Goal: Task Accomplishment & Management: Manage account settings

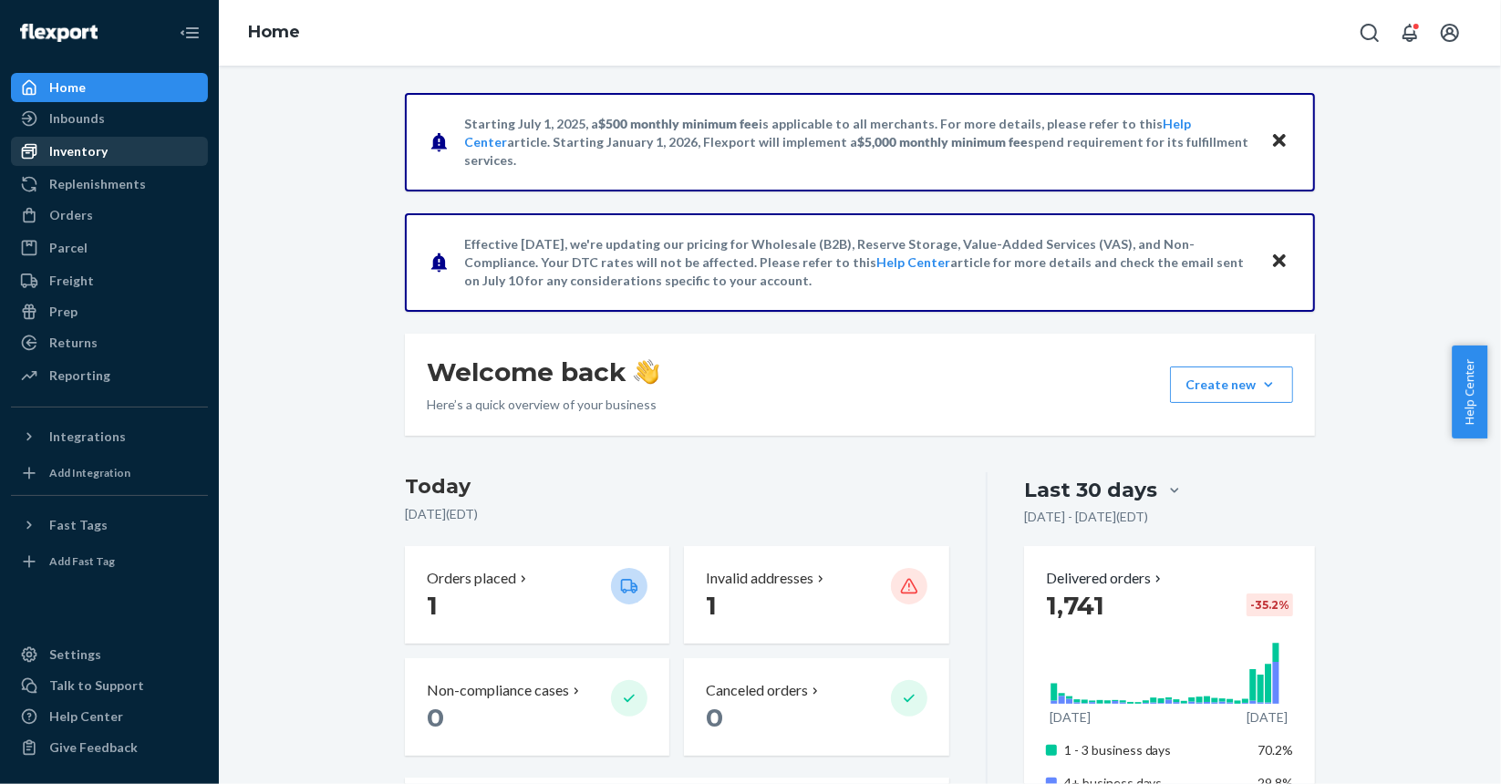
click at [102, 152] on div "Inventory" at bounding box center [78, 151] width 58 height 18
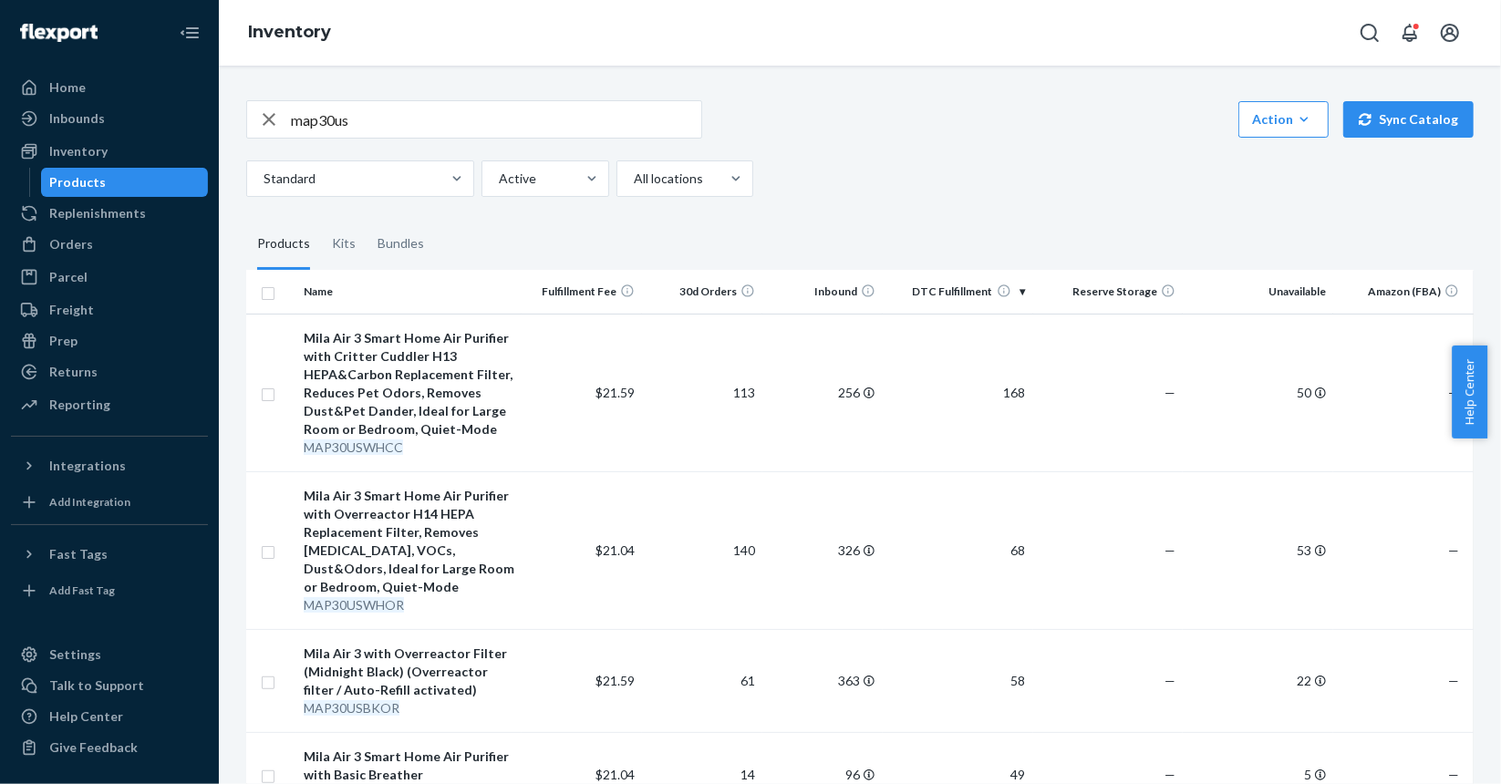
click at [348, 128] on input "map30us" at bounding box center [496, 119] width 410 height 36
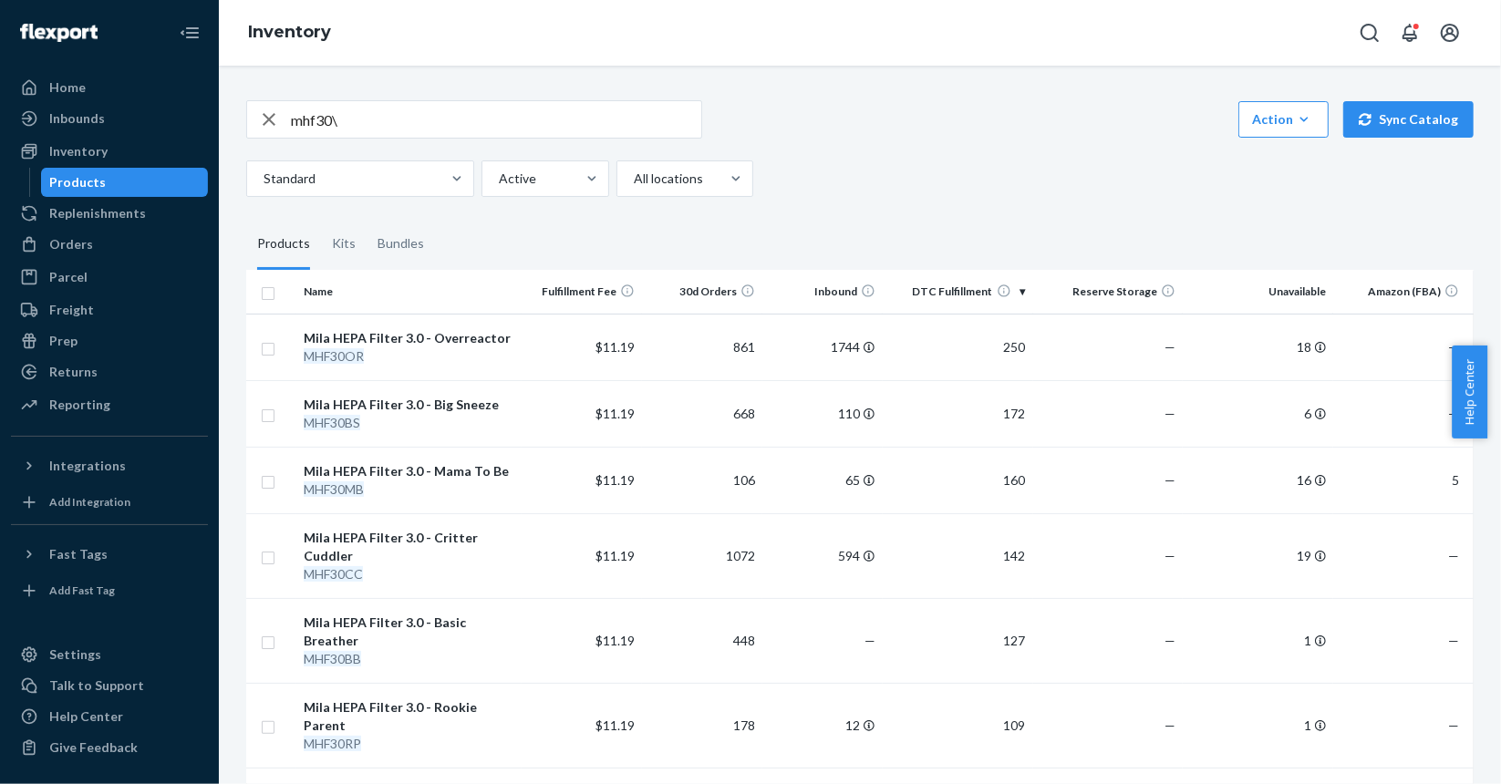
click at [362, 123] on input "mhf30\" at bounding box center [496, 119] width 410 height 36
type input "map30"
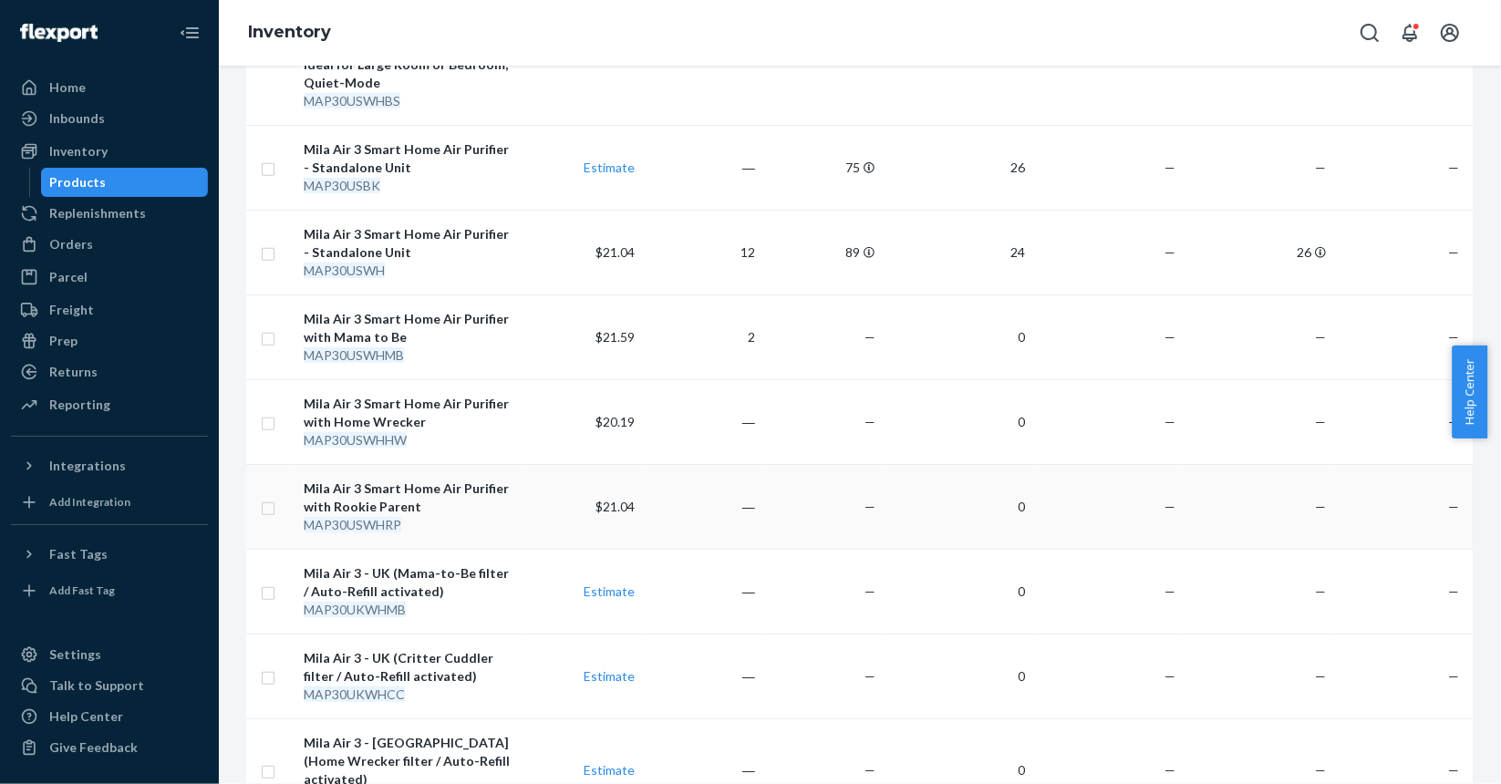
scroll to position [821, 0]
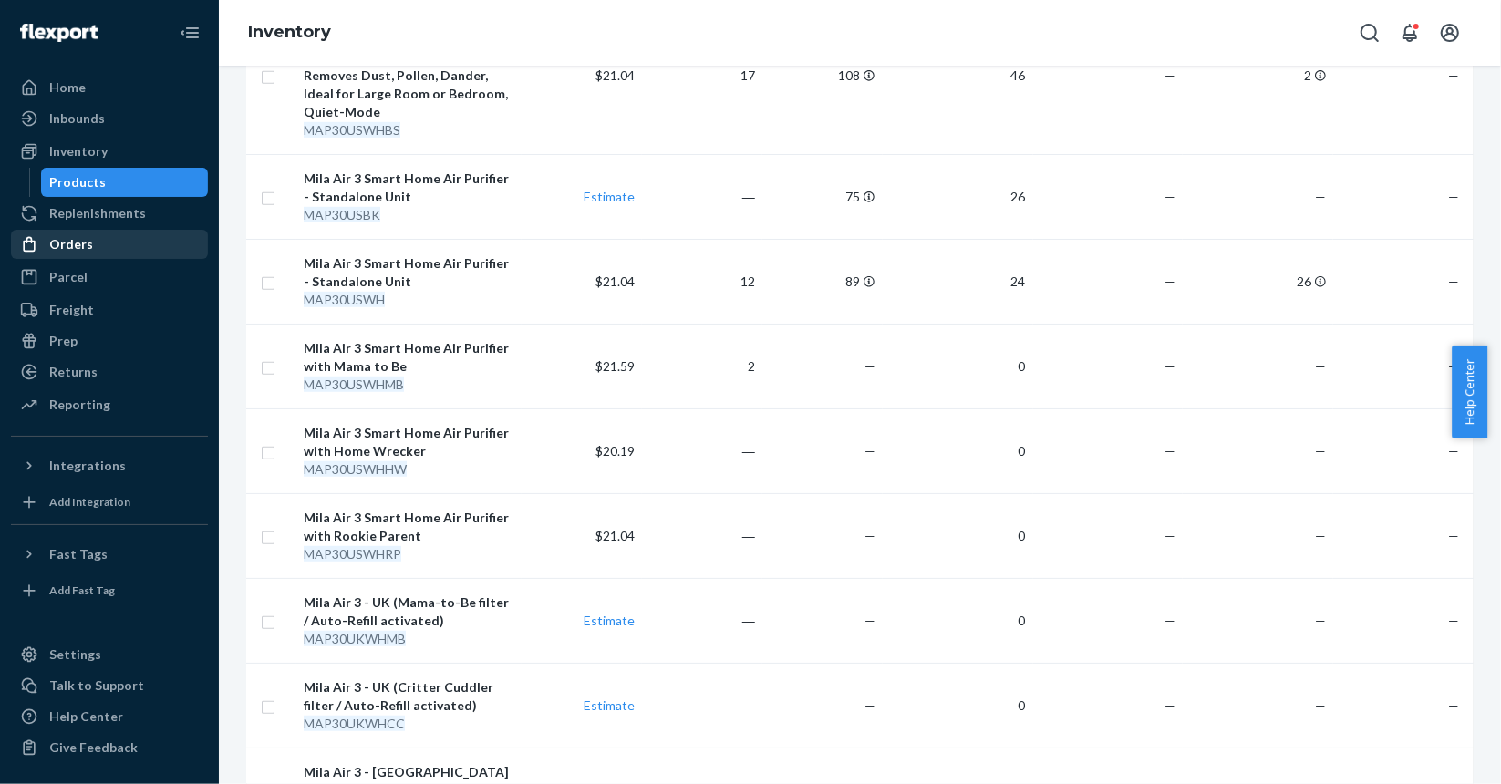
click at [77, 243] on div "Orders" at bounding box center [71, 244] width 44 height 18
click at [442, 291] on div "MAP30USWH" at bounding box center [409, 300] width 211 height 18
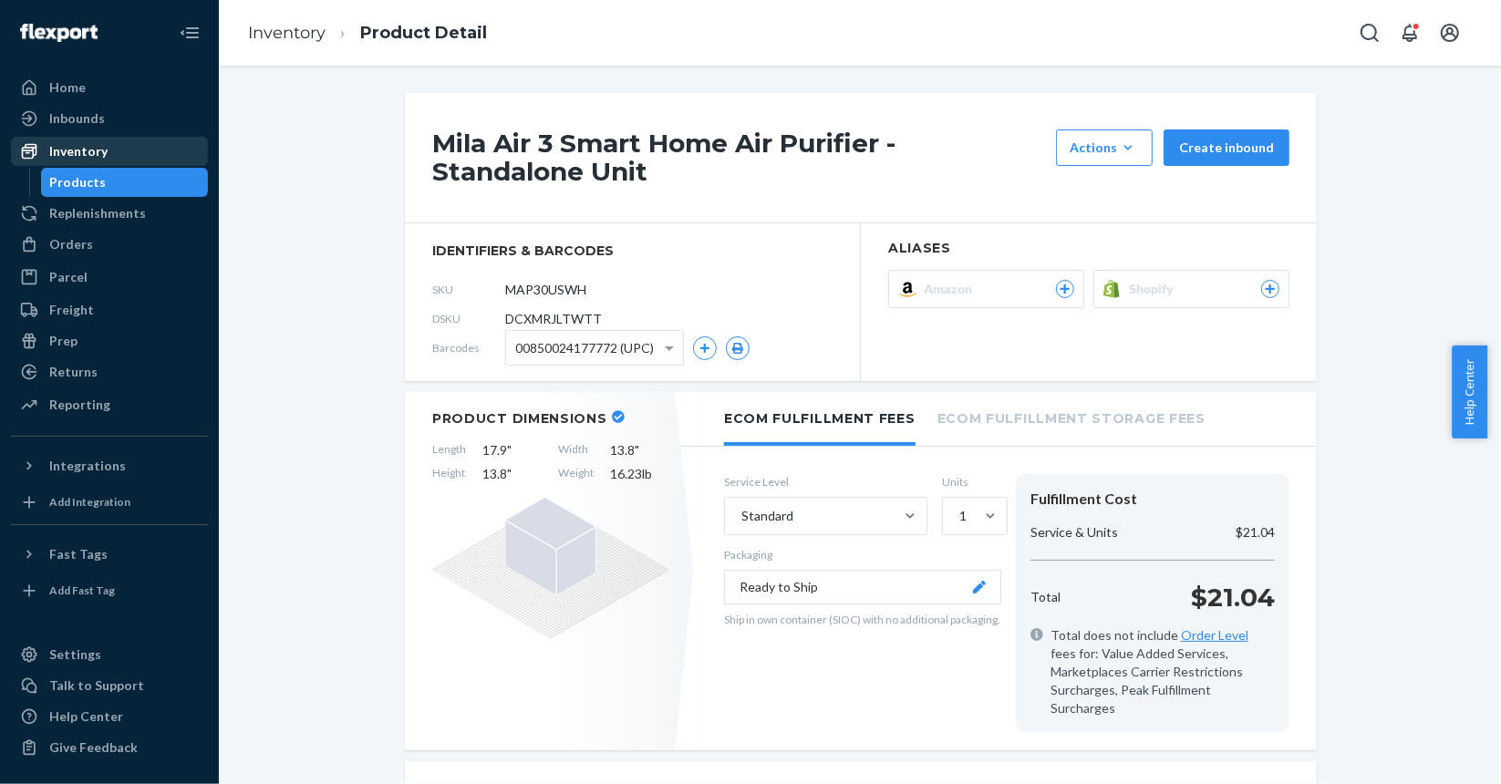
click at [89, 157] on div "Inventory" at bounding box center [78, 151] width 58 height 18
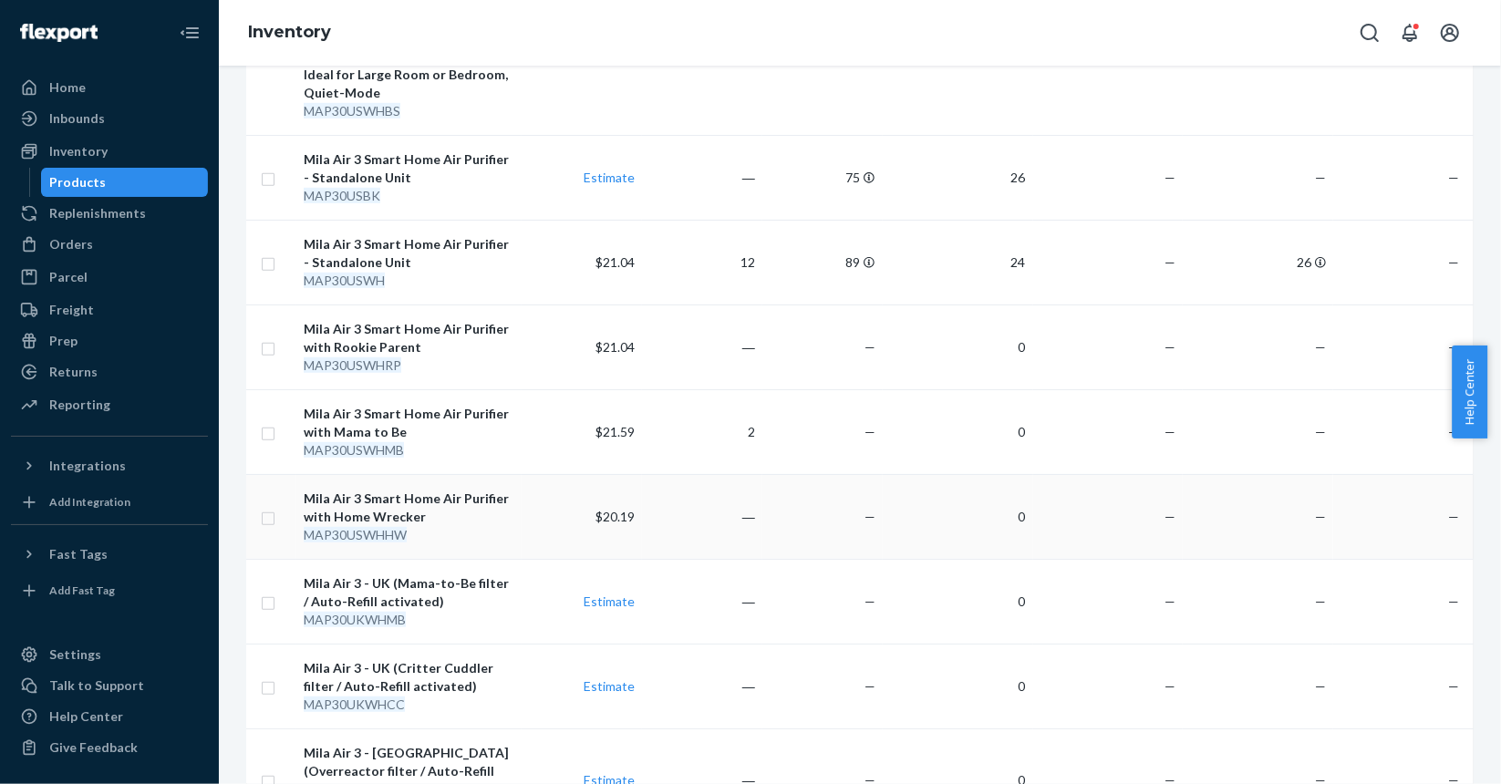
scroll to position [912, 0]
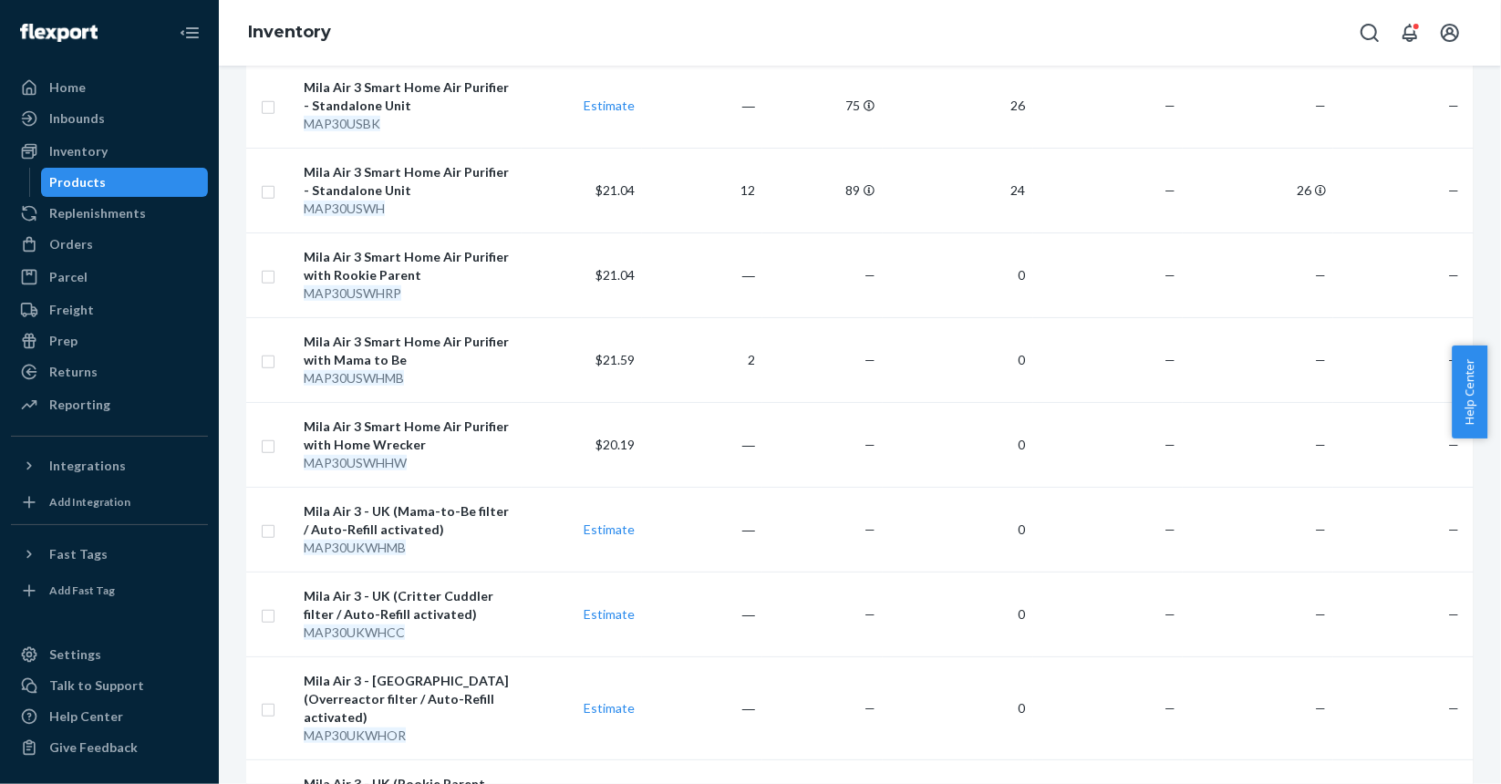
click at [242, 175] on div "map30 Action Create product Create kit or bundle Bulk create products Bulk upda…" at bounding box center [860, 201] width 1255 height 2068
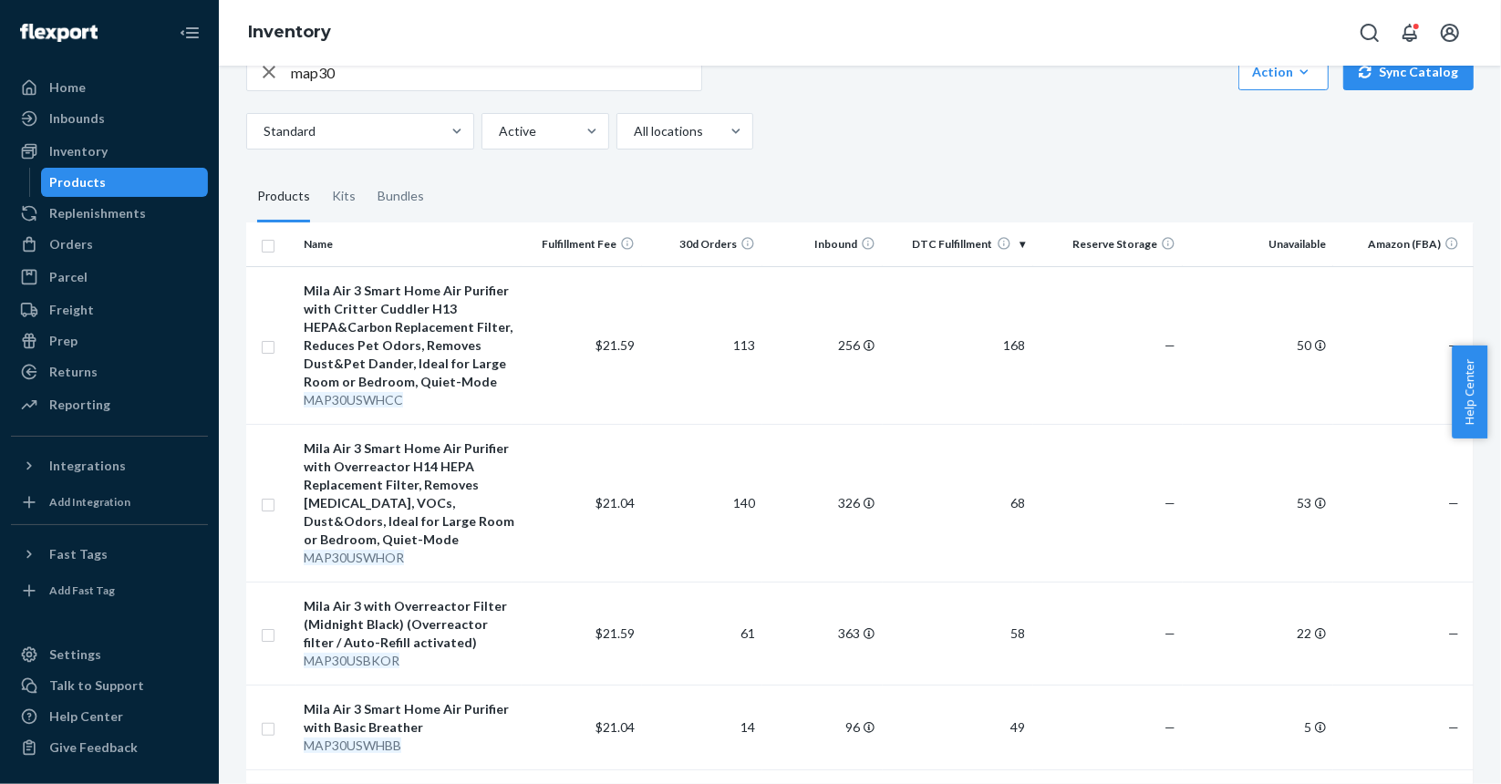
scroll to position [0, 0]
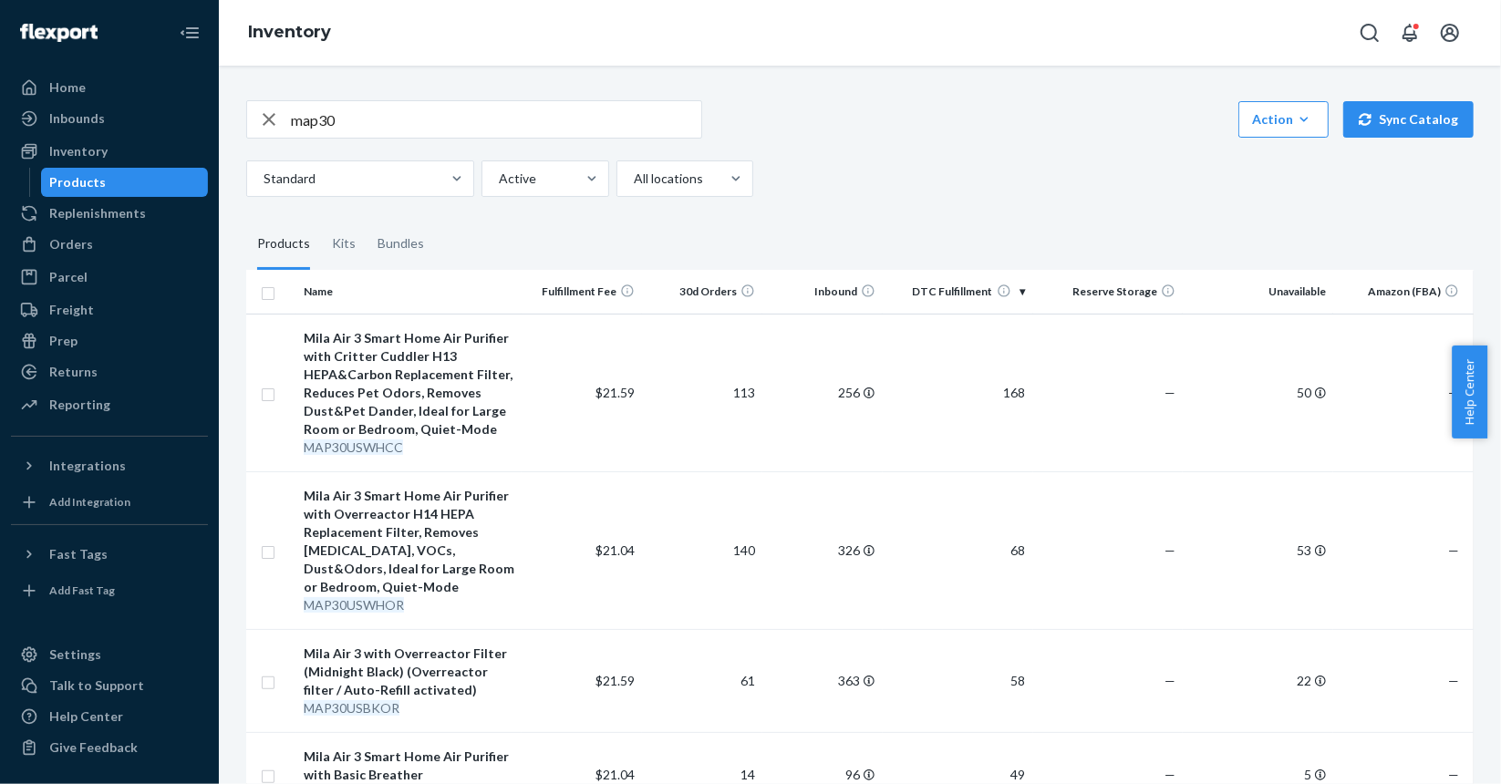
click at [296, 119] on input "map30" at bounding box center [496, 119] width 410 height 36
type input "mhf30"
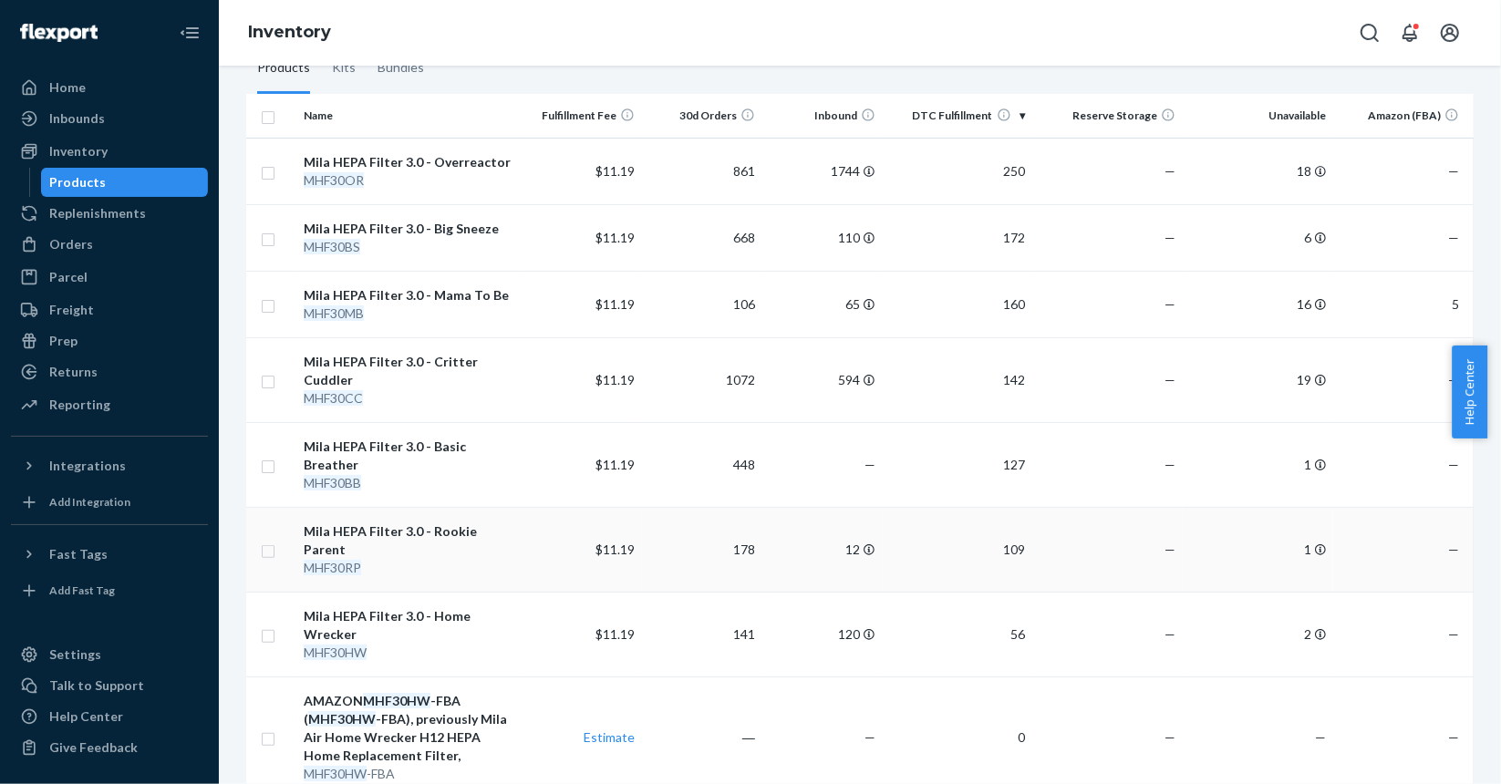
scroll to position [182, 0]
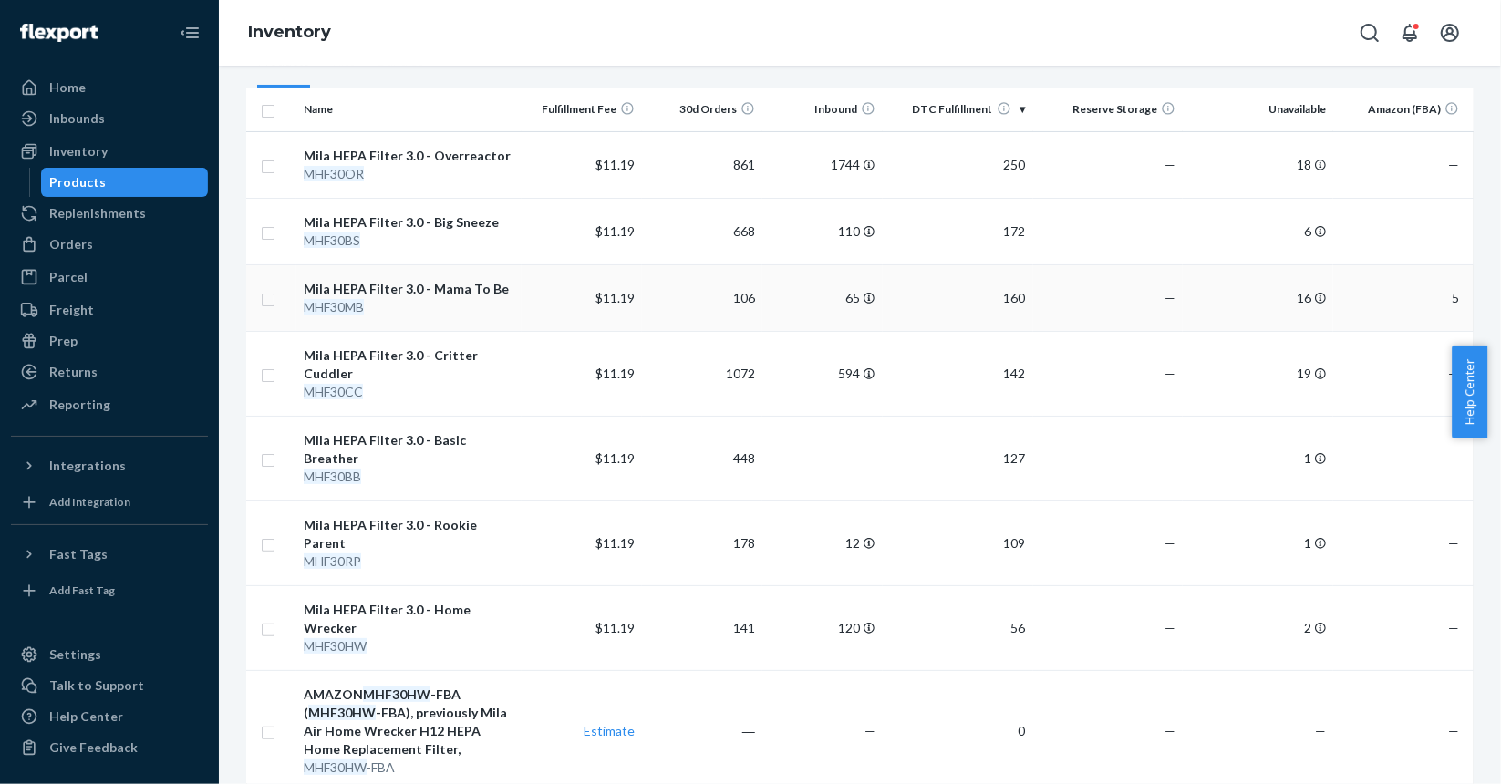
click at [450, 308] on div "MHF30MB" at bounding box center [409, 307] width 211 height 18
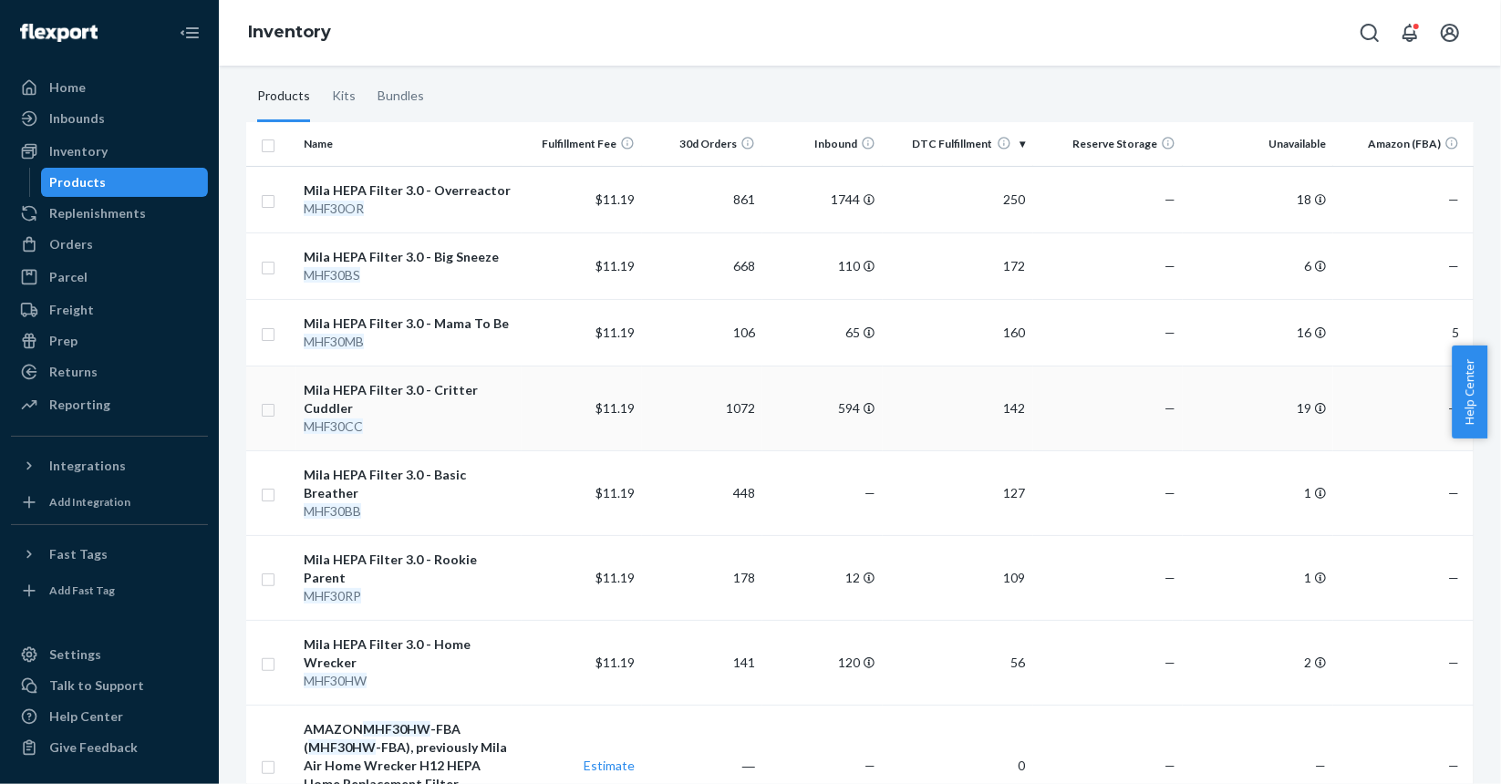
scroll to position [182, 0]
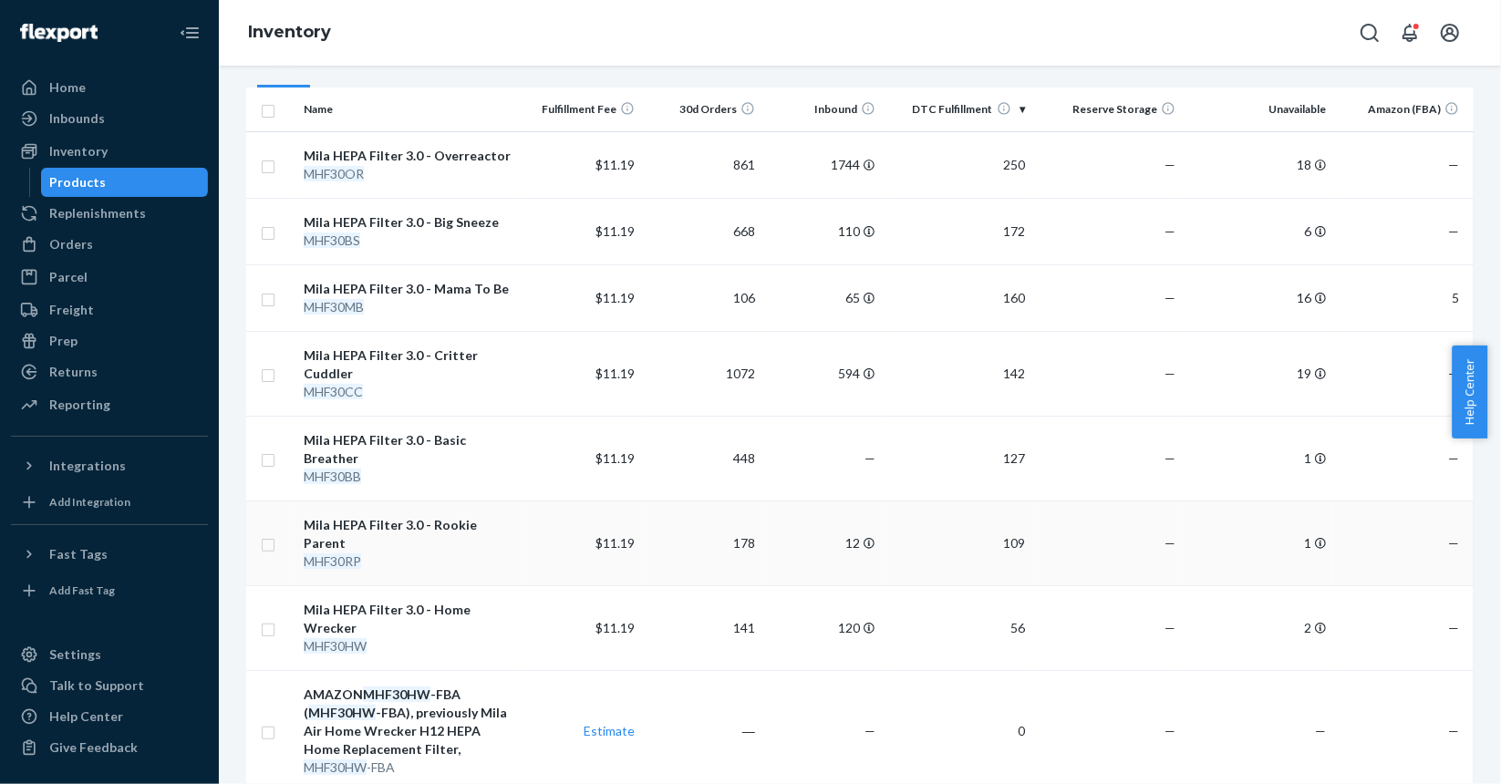
click at [464, 535] on td "Mila HEPA Filter 3.0 - Rookie Parent MHF30RP" at bounding box center [408, 543] width 225 height 85
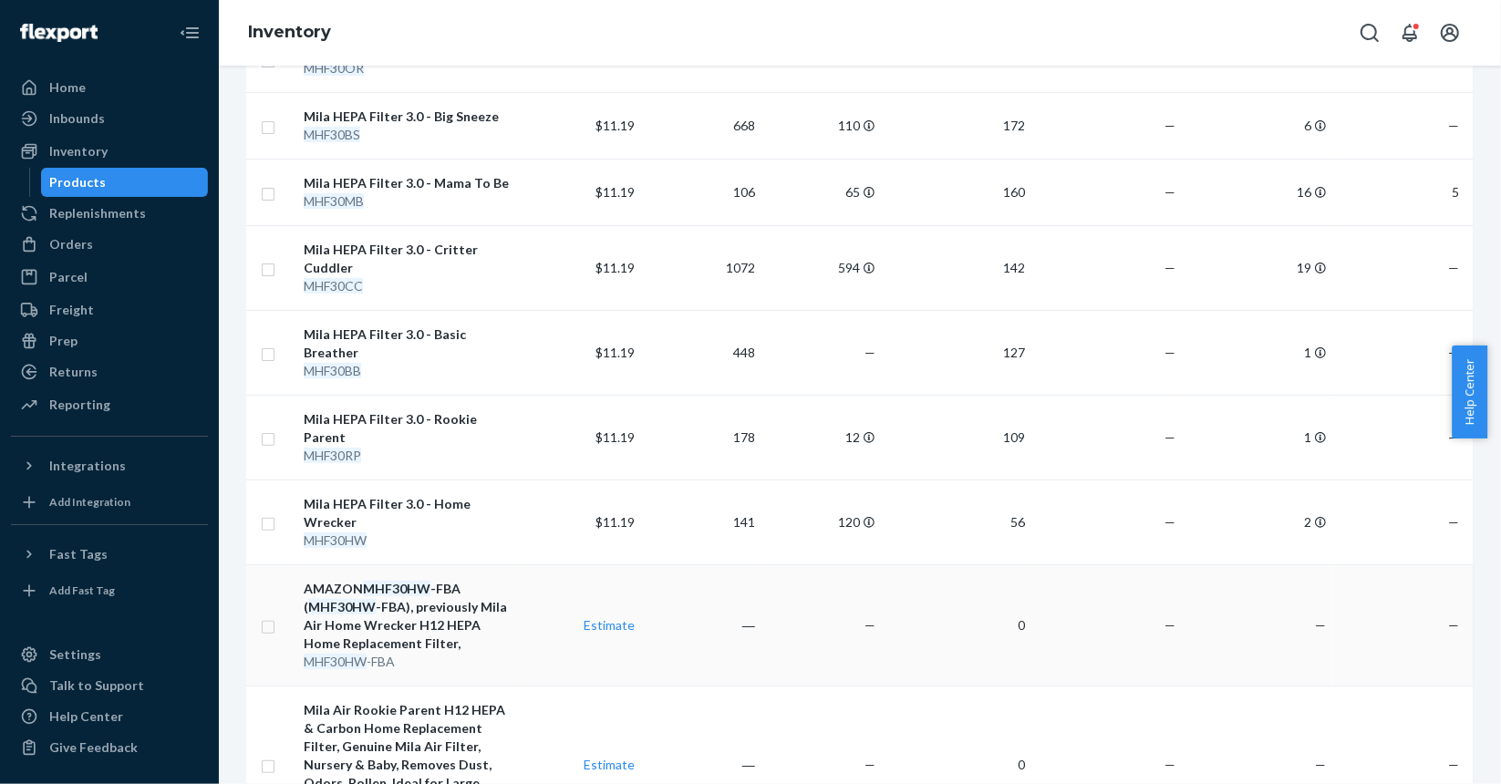
scroll to position [456, 0]
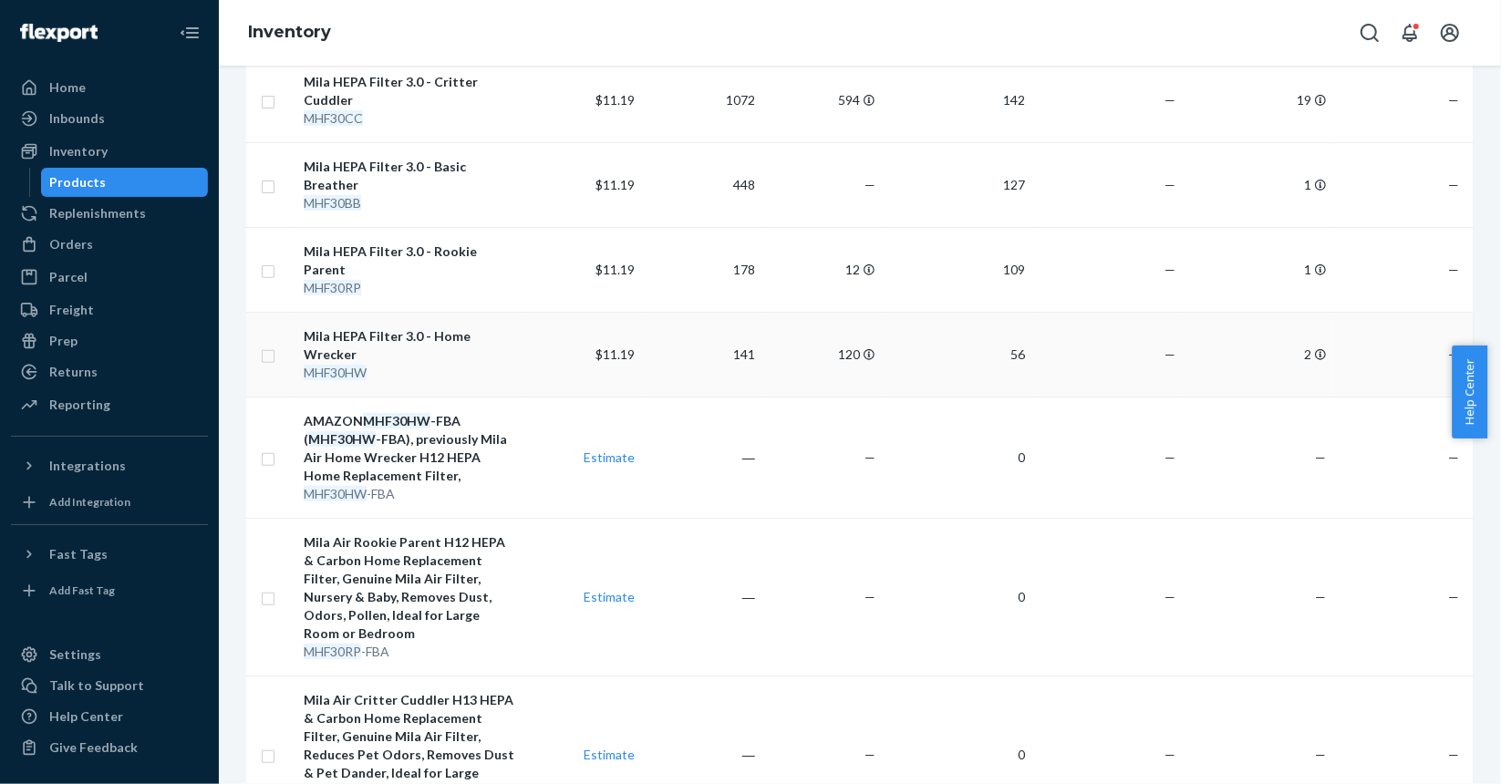
click at [418, 364] on div "MHF30HW" at bounding box center [409, 373] width 211 height 18
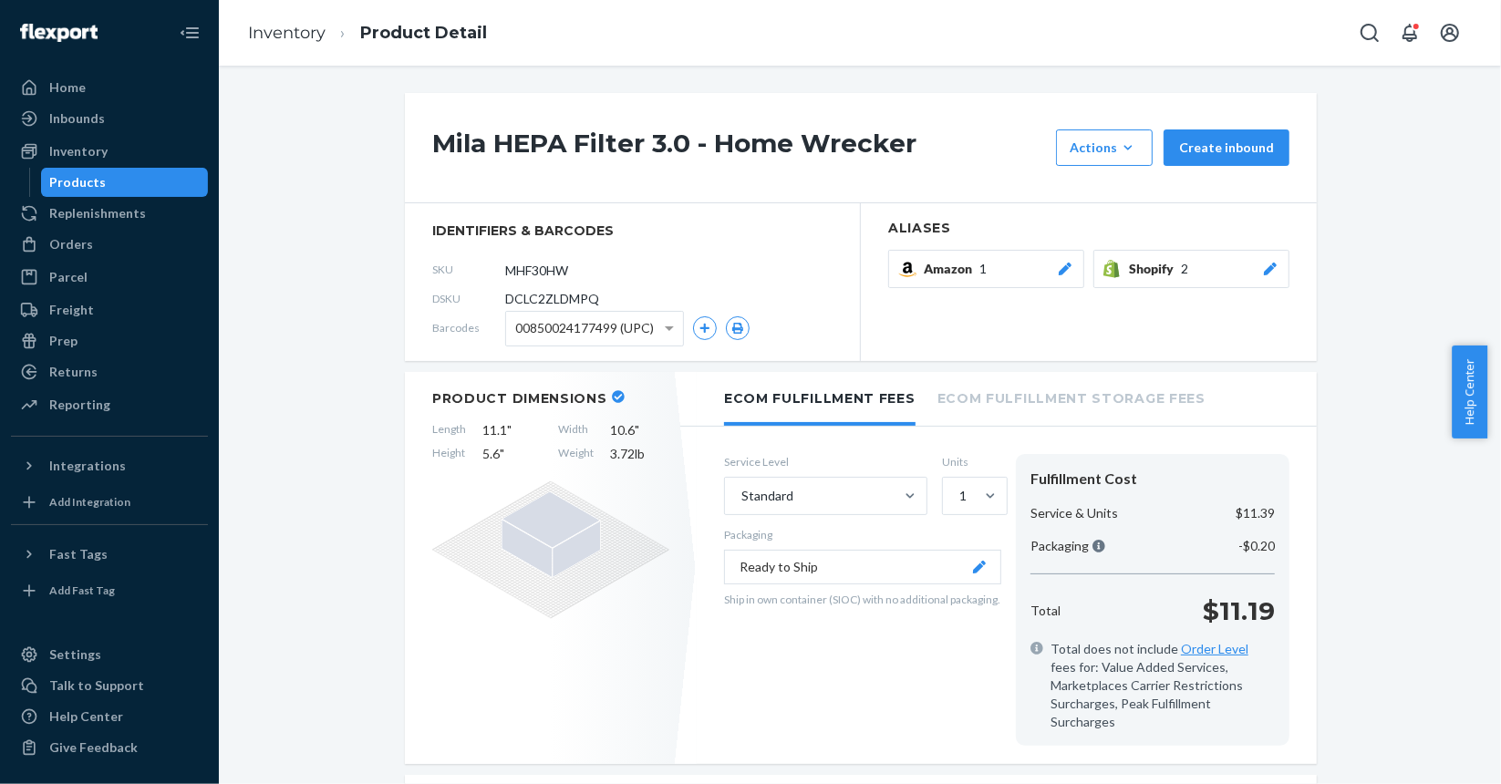
click at [109, 185] on div "Products" at bounding box center [125, 183] width 164 height 26
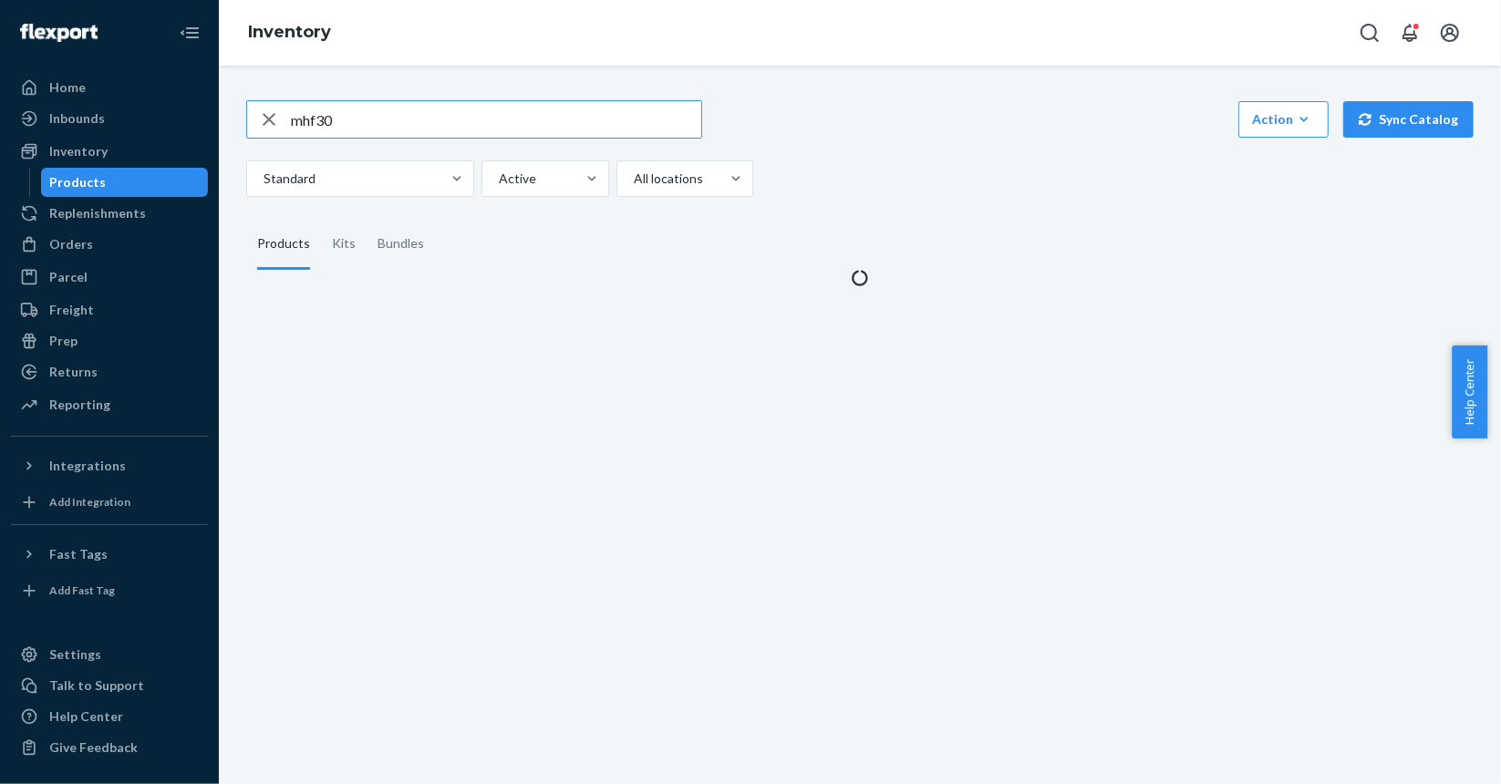
click at [307, 118] on input "mhf30" at bounding box center [496, 119] width 410 height 36
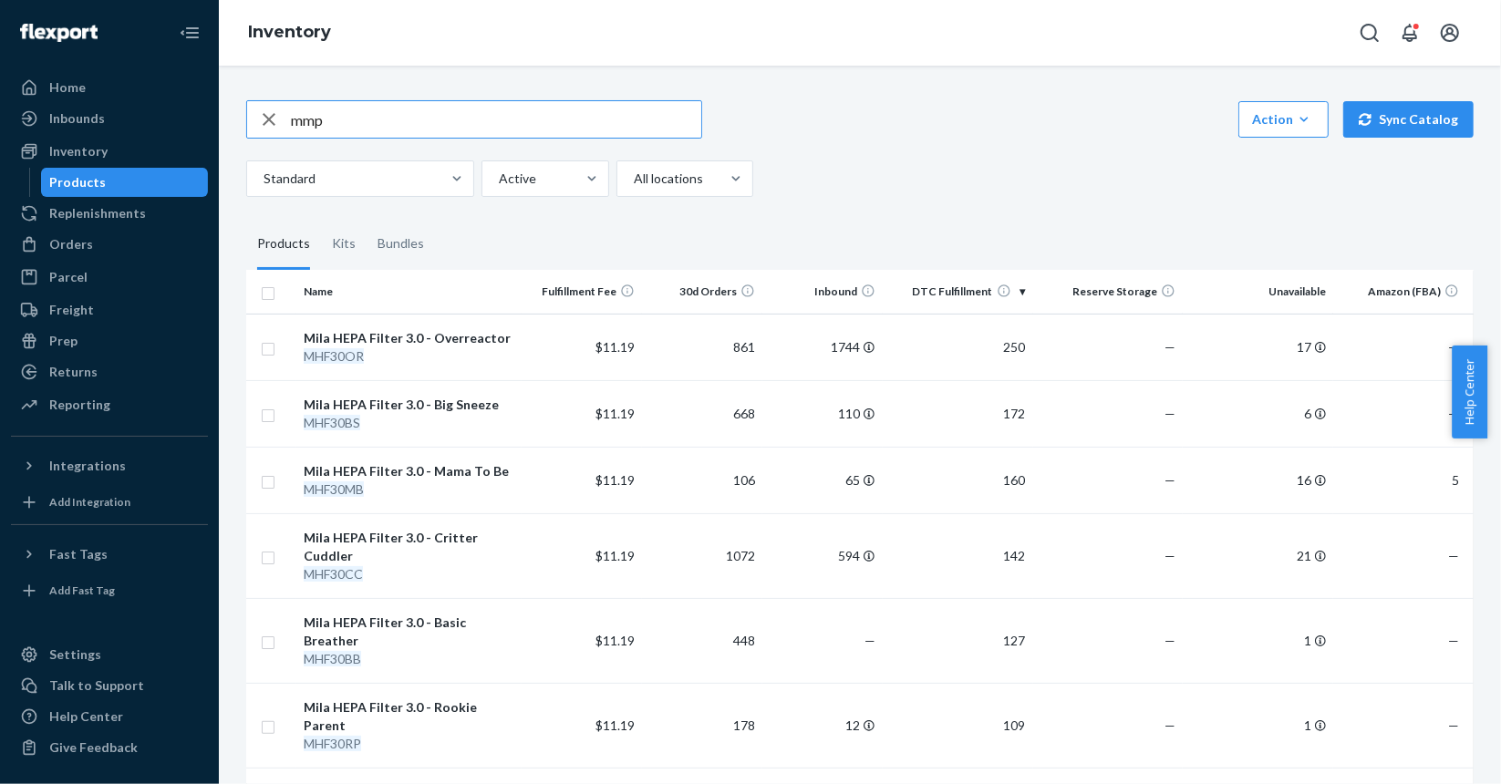
type input "mmp"
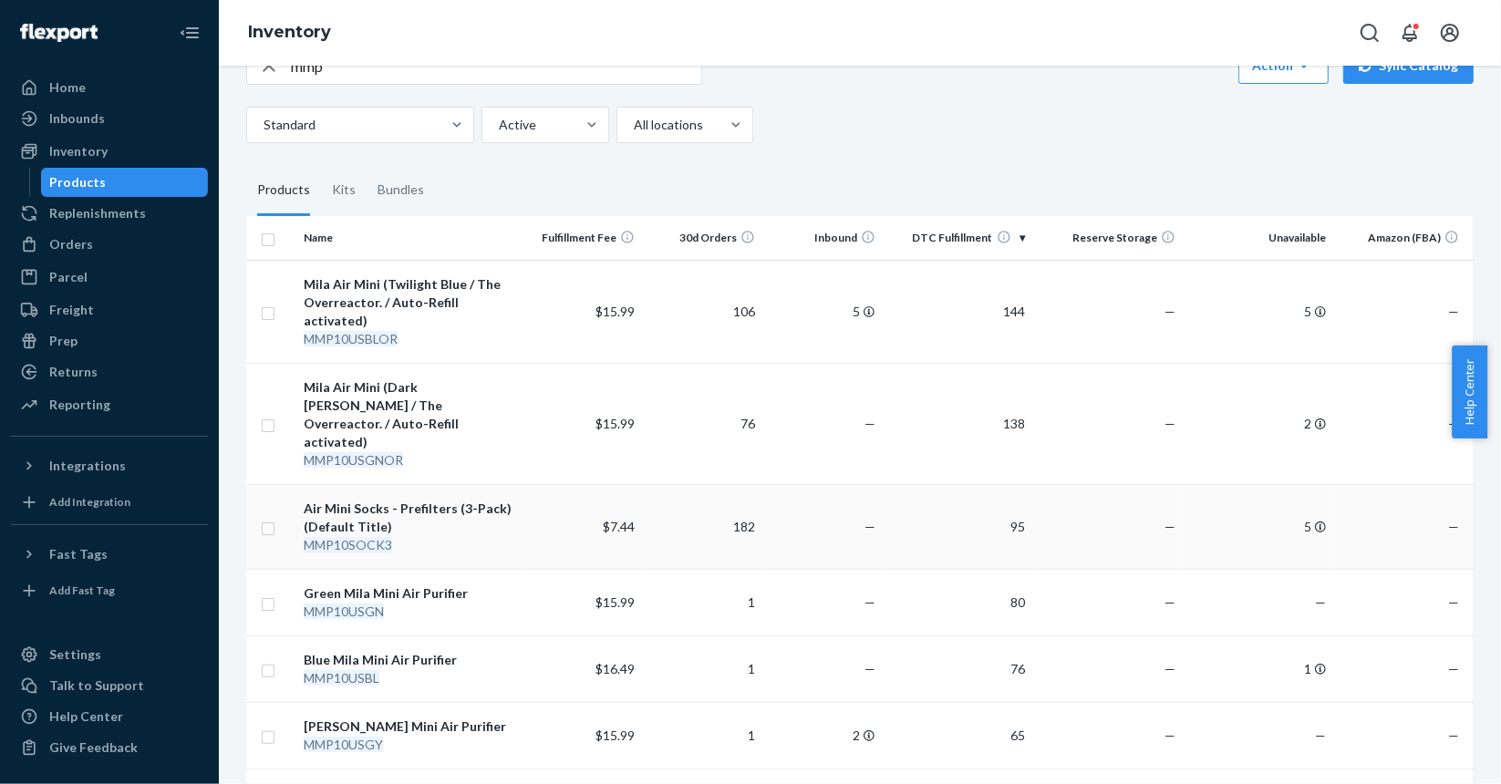
scroll to position [182, 0]
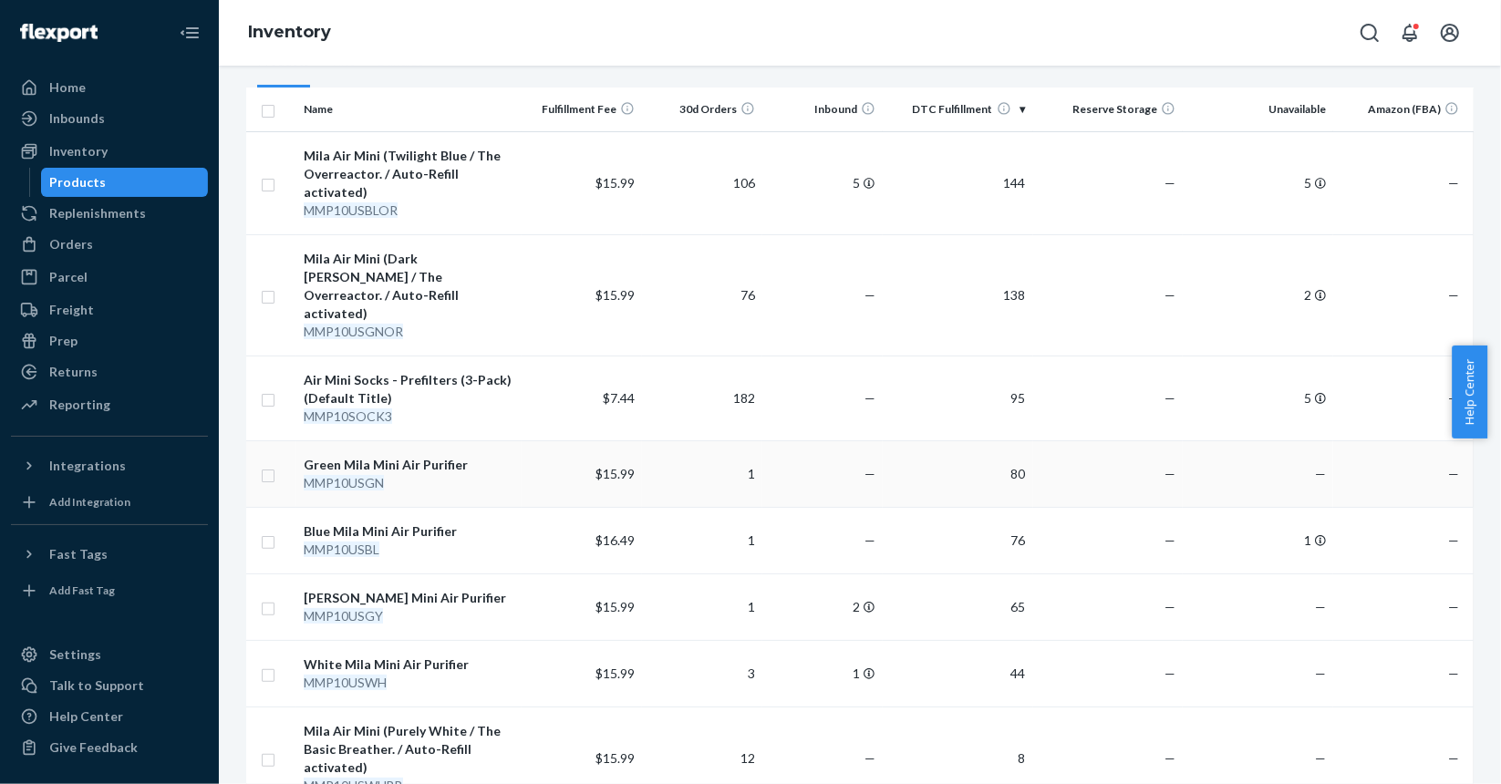
click at [567, 440] on td "$15.99" at bounding box center [582, 473] width 120 height 67
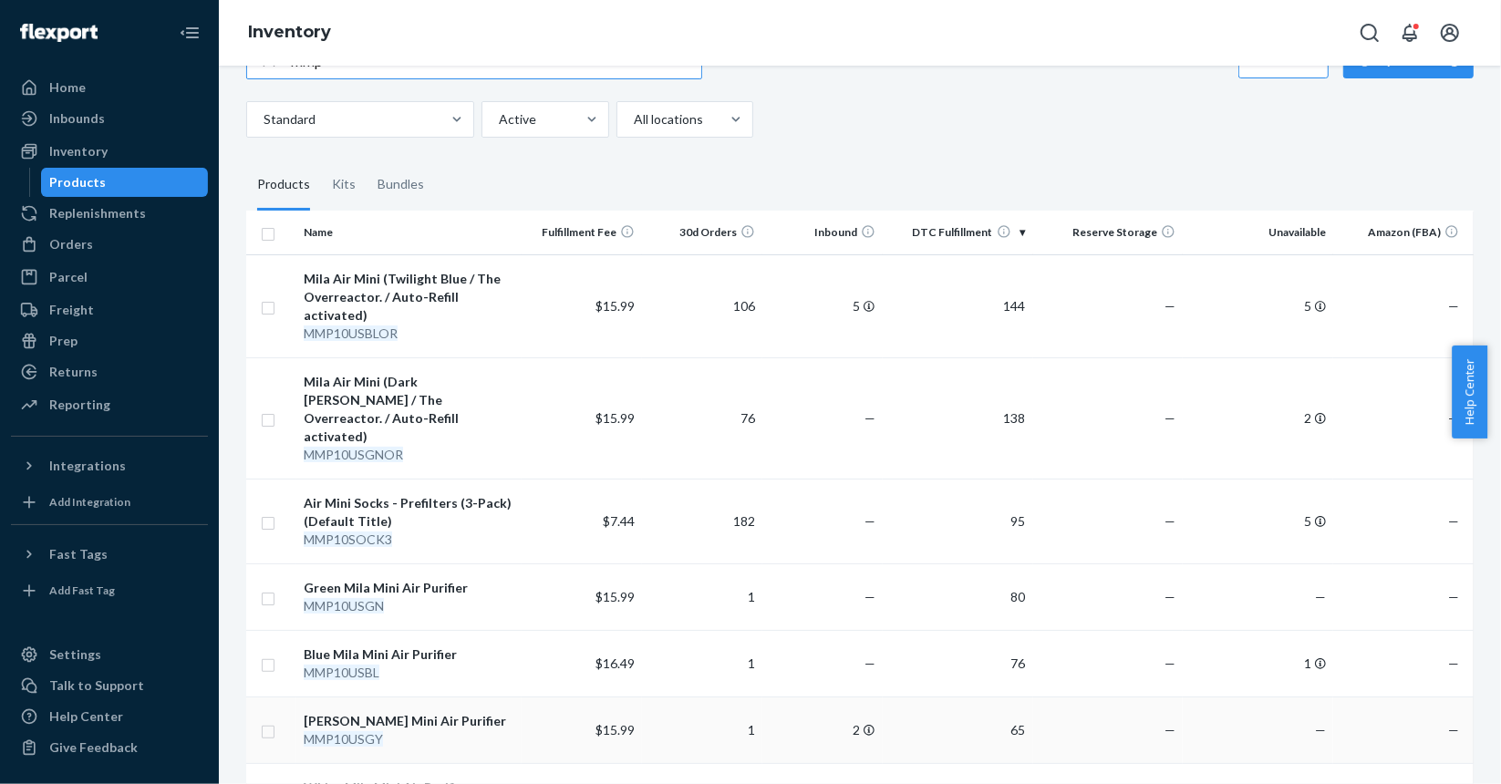
scroll to position [274, 0]
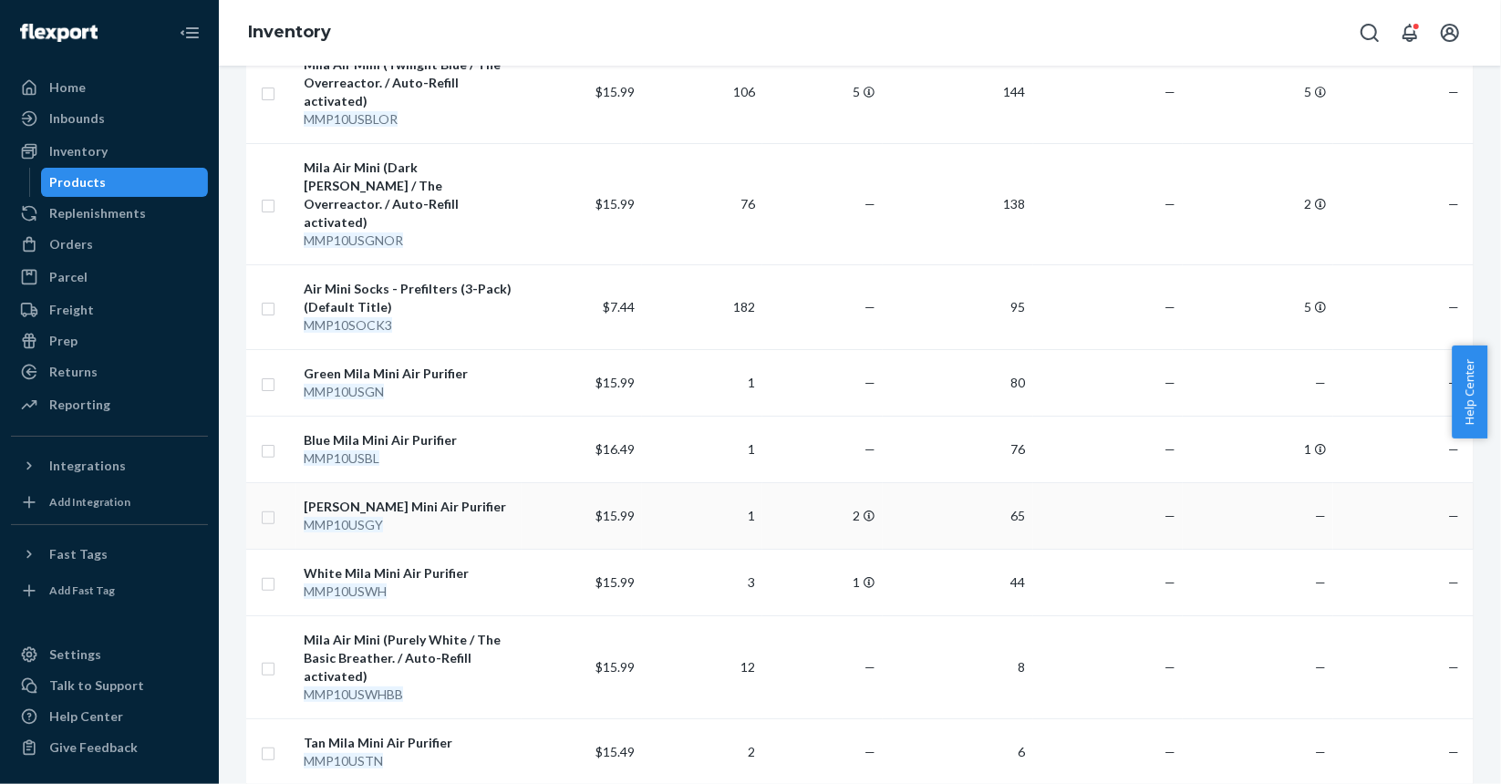
click at [457, 516] on div "MMP10USGY" at bounding box center [409, 525] width 211 height 18
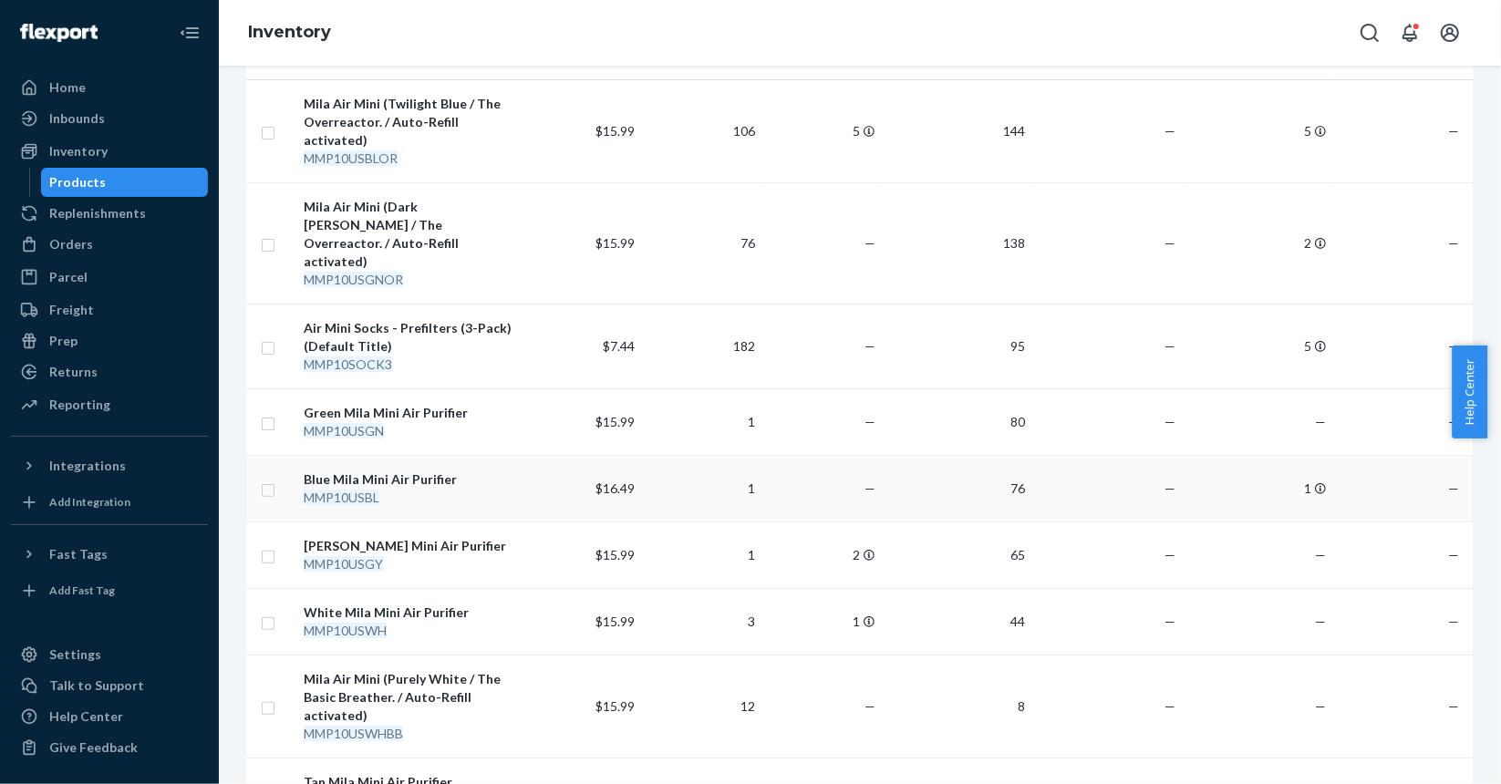
scroll to position [274, 0]
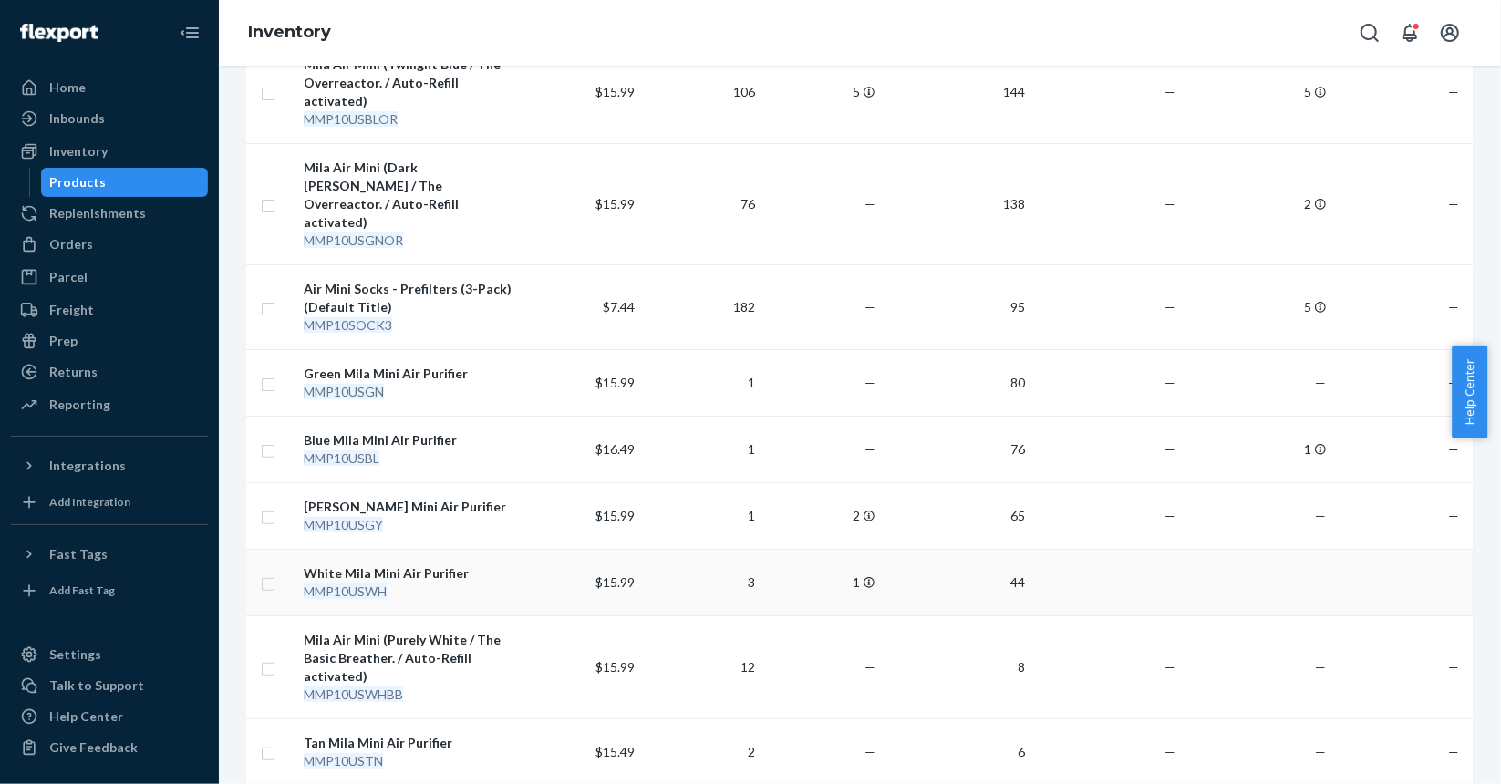
click at [432, 583] on div "MMP10USWH" at bounding box center [409, 592] width 211 height 18
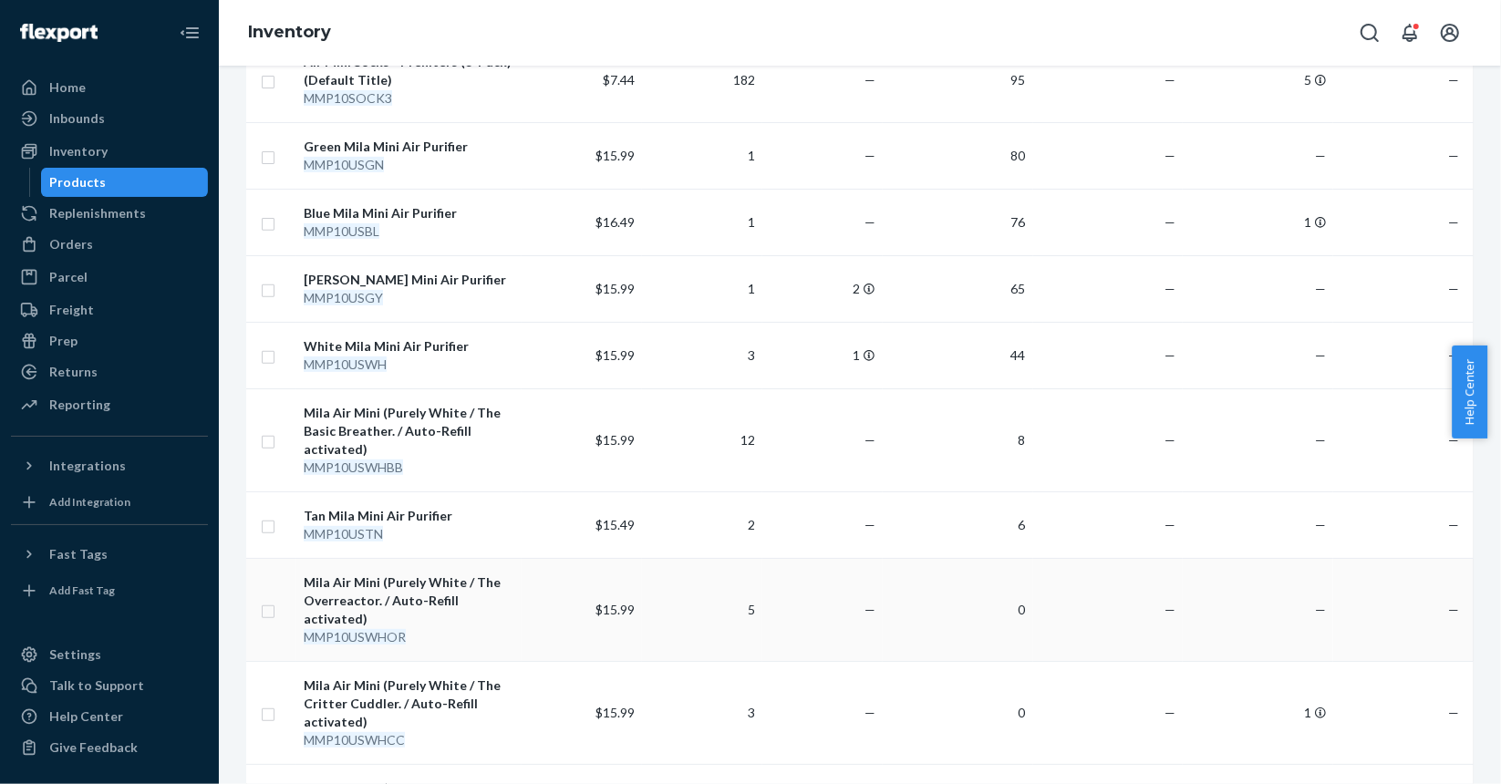
scroll to position [547, 0]
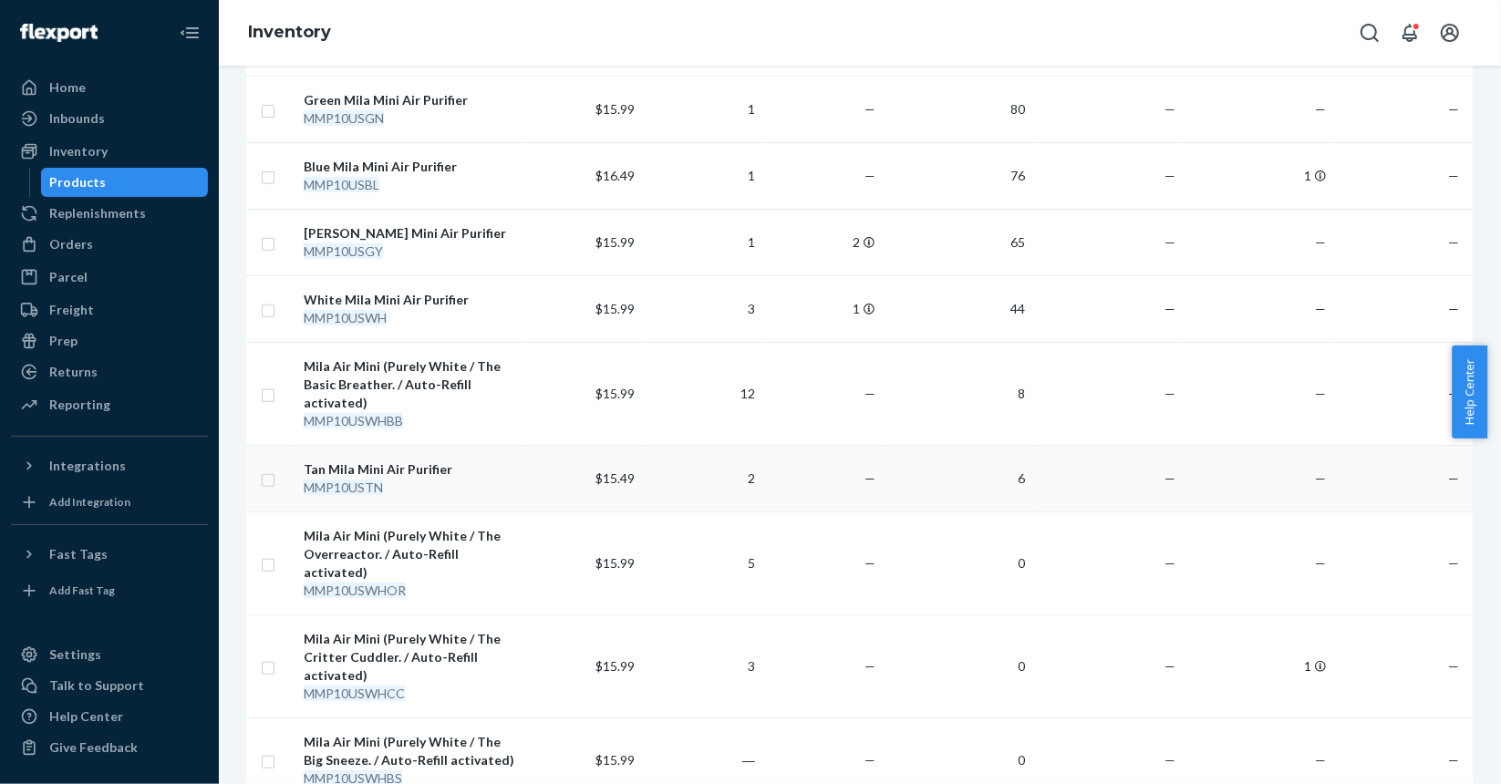
click at [443, 479] on div "MMP10USTN" at bounding box center [409, 488] width 211 height 18
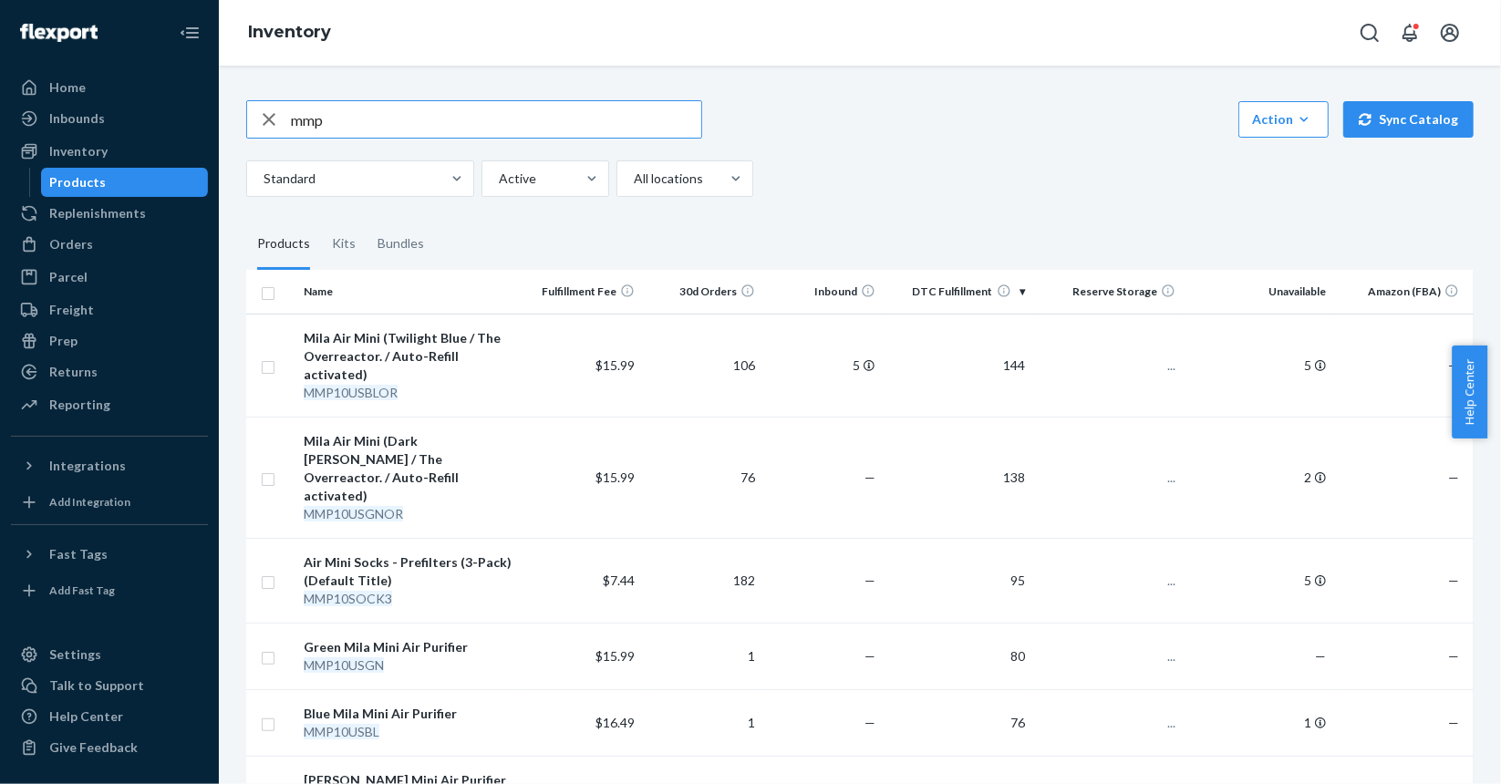
click at [300, 111] on input "mmp" at bounding box center [496, 119] width 410 height 36
type input "mmf"
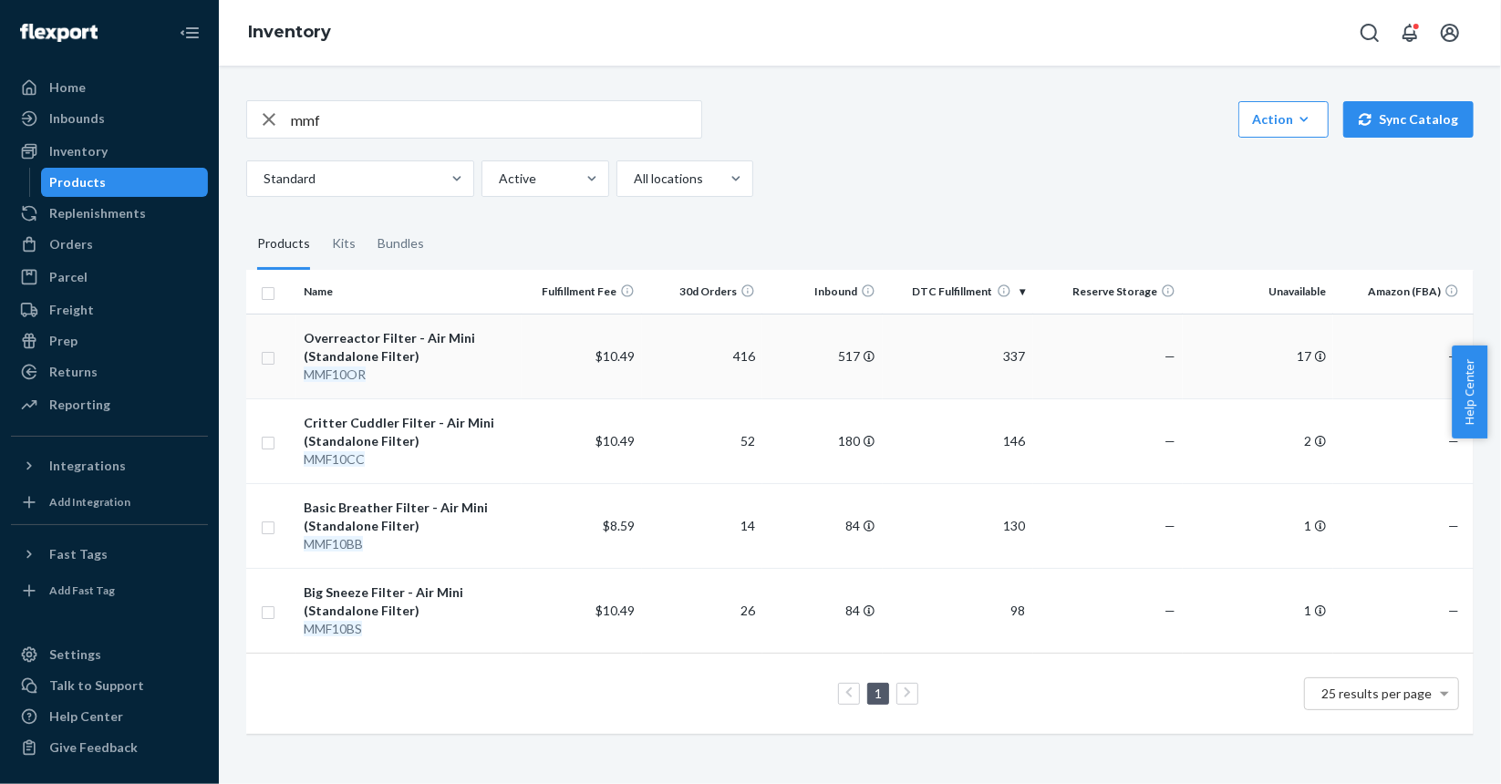
click at [461, 368] on div "MMF10OR" at bounding box center [409, 375] width 211 height 18
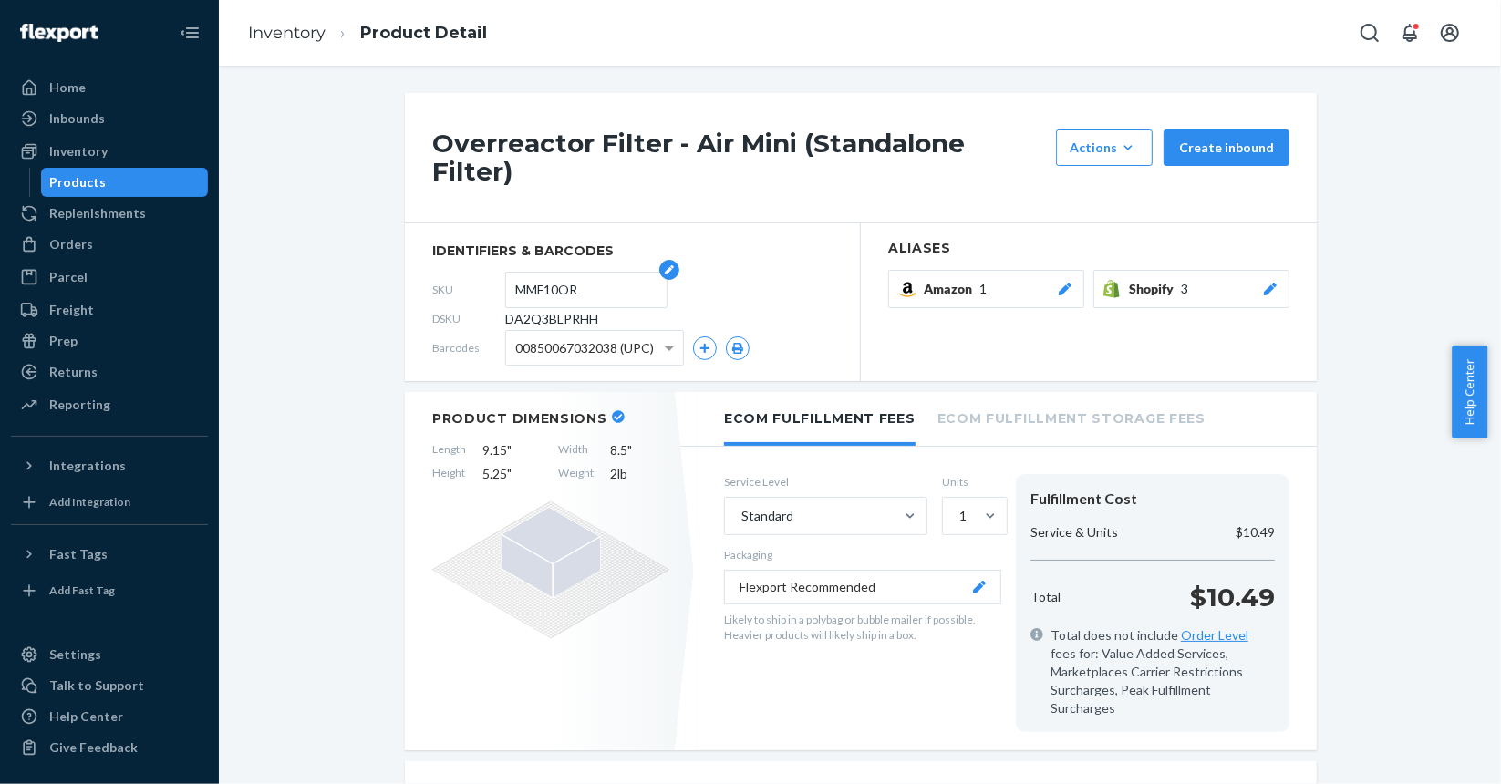
click at [533, 285] on input "MMF10OR" at bounding box center [586, 290] width 142 height 35
click at [534, 310] on span "DA2Q3BLPRHH" at bounding box center [551, 319] width 93 height 18
copy span "DA2Q3BLPRHH"
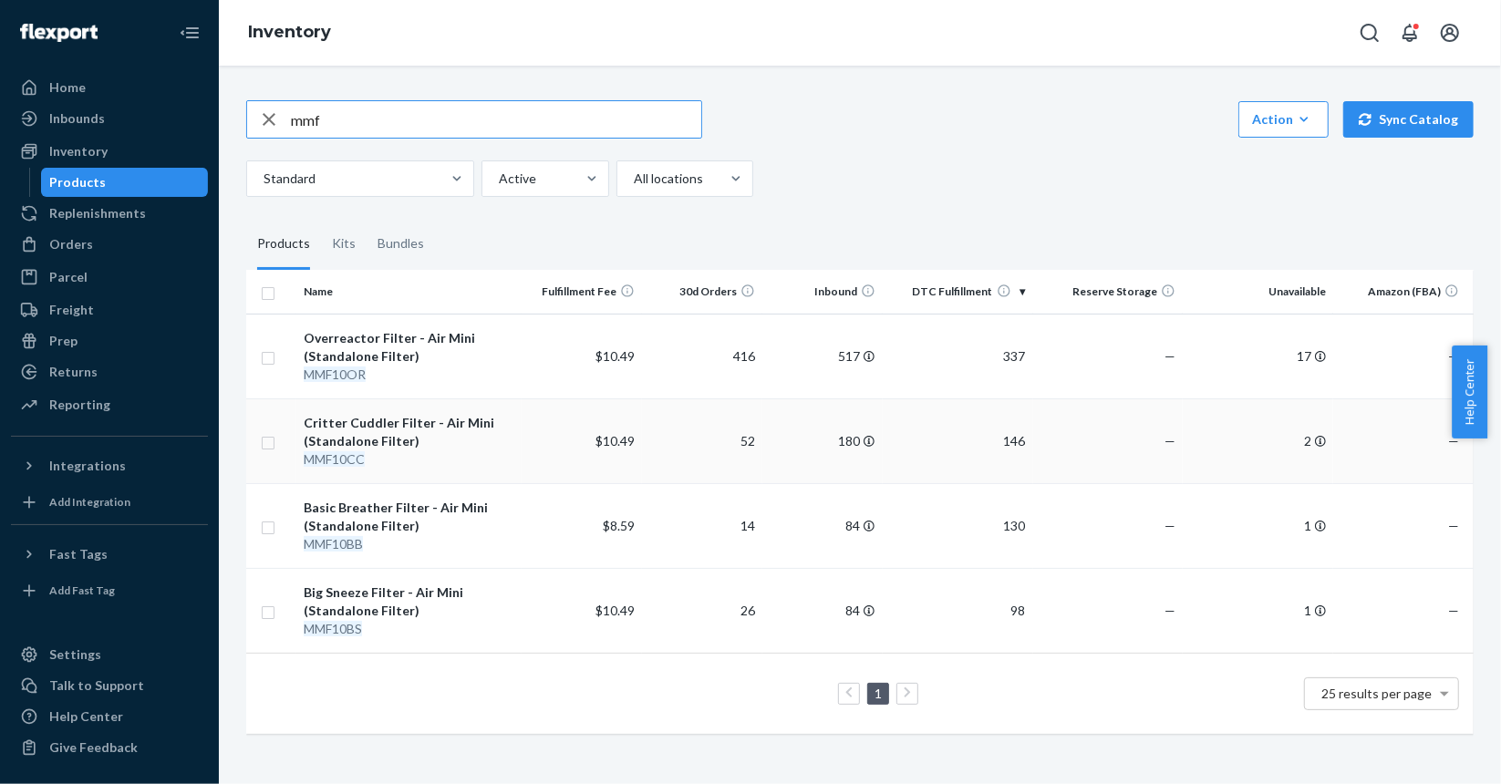
click at [431, 455] on div "MMF10CC" at bounding box center [409, 459] width 211 height 18
click at [431, 541] on div "MMF10BB" at bounding box center [409, 544] width 211 height 18
click at [452, 626] on div "MMF10BS" at bounding box center [409, 629] width 211 height 18
click at [438, 121] on input "mmf" at bounding box center [496, 119] width 410 height 36
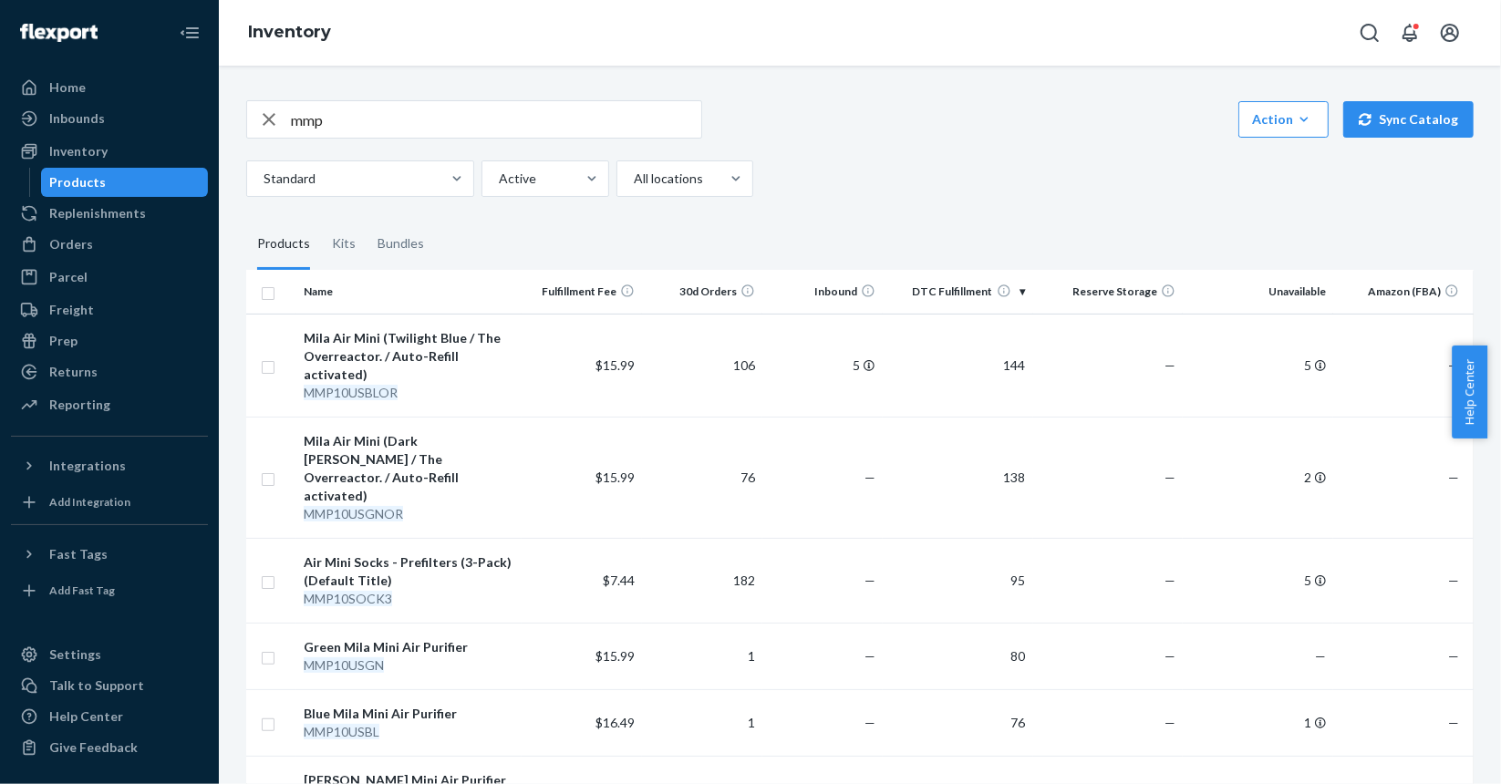
click at [416, 143] on div "mmp Action Create product Create kit or bundle Bulk create products Bulk update…" at bounding box center [859, 148] width 1227 height 97
click at [447, 124] on input "mmp" at bounding box center [496, 119] width 410 height 36
paste input "MMP10SOCK3"
type input "MMP10SOCK3"
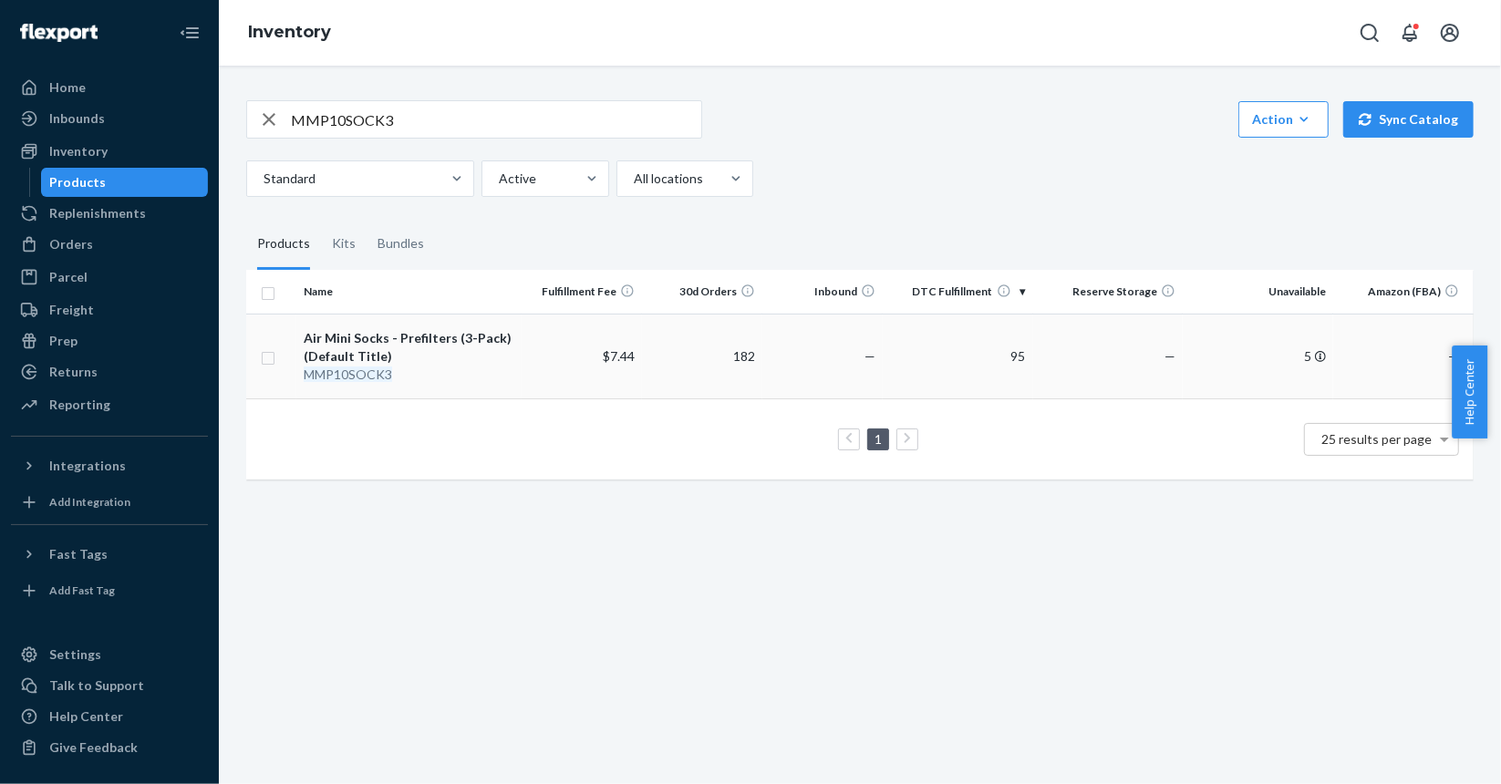
click at [453, 366] on div "MMP10SOCK3" at bounding box center [409, 375] width 211 height 18
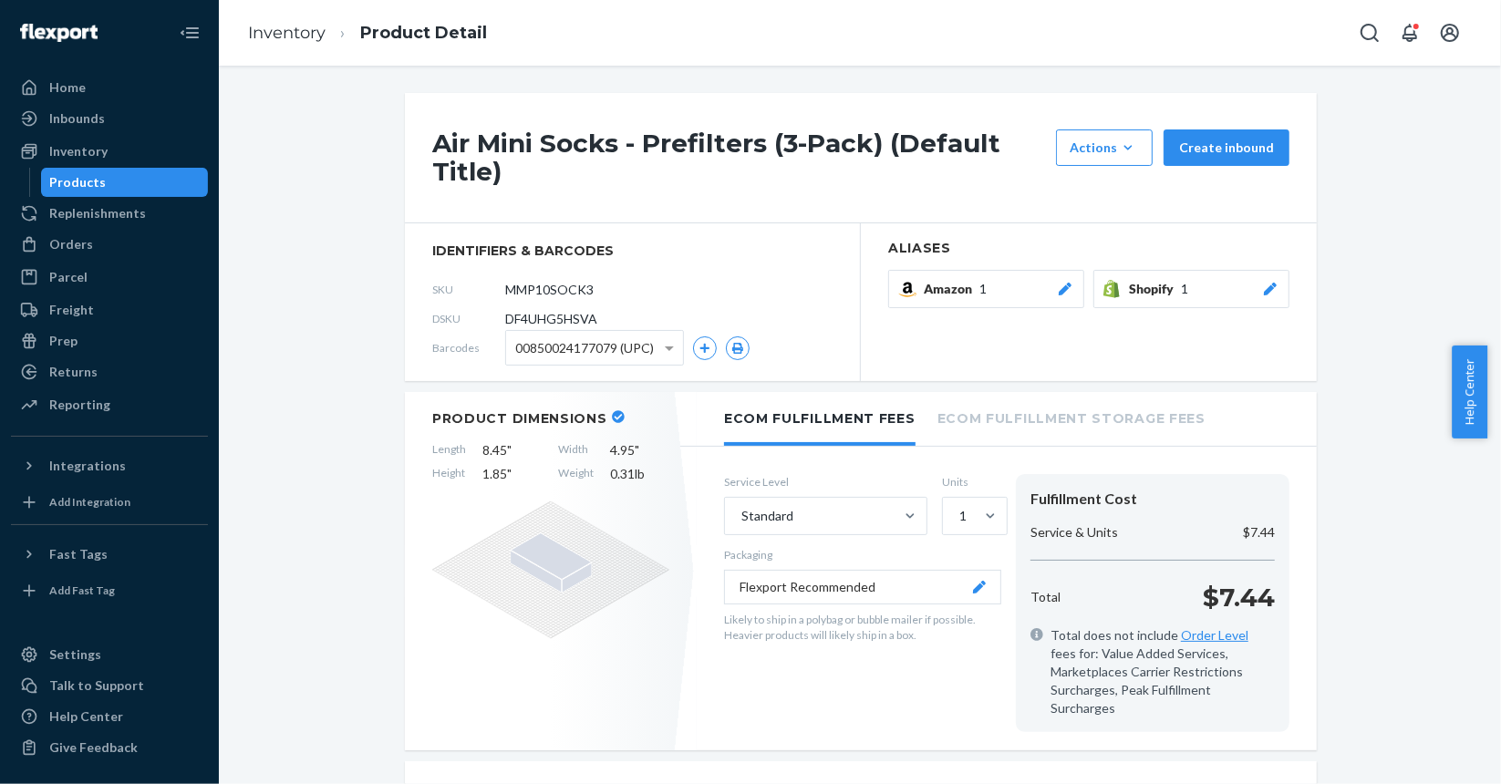
click at [135, 185] on div "Products" at bounding box center [125, 183] width 164 height 26
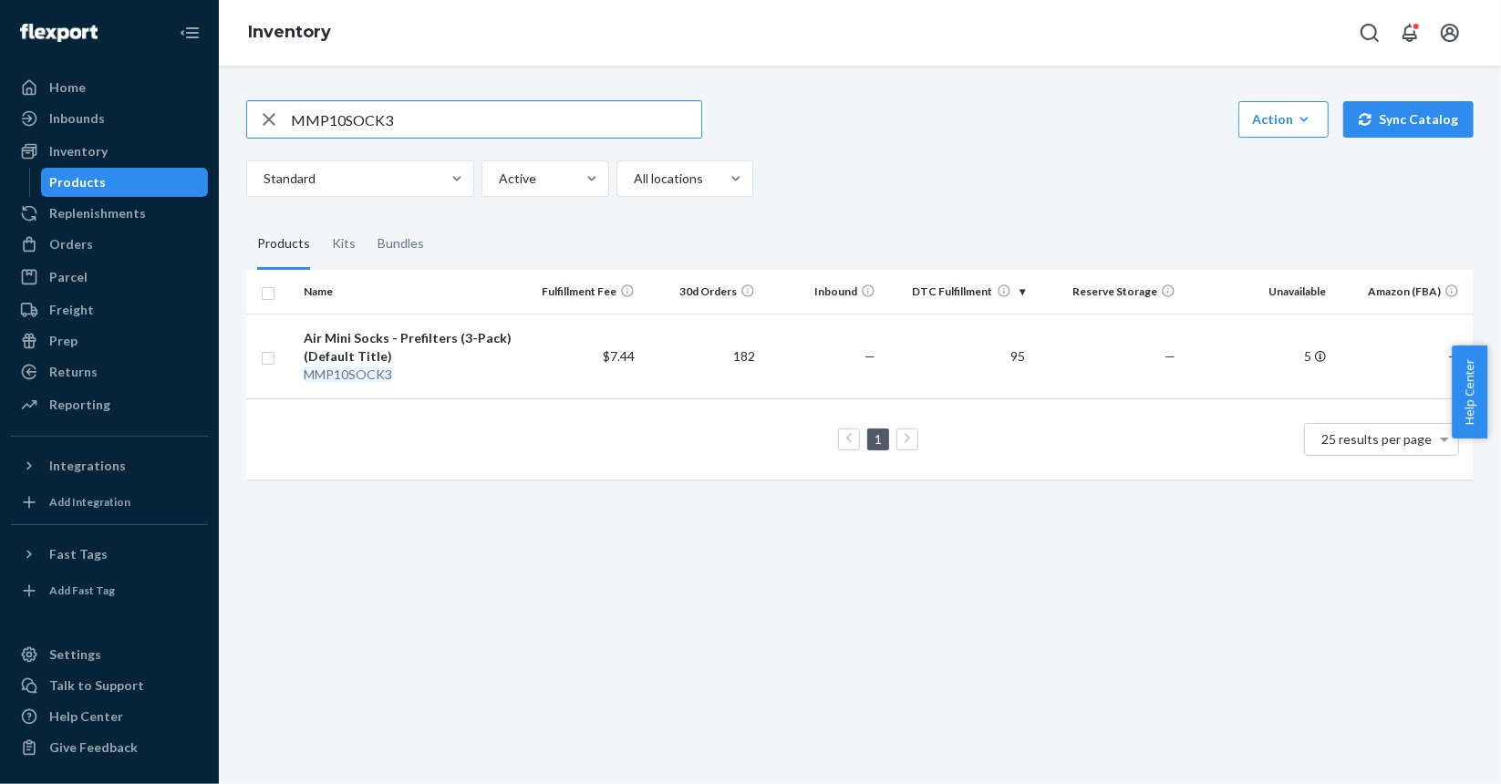
click at [536, 114] on input "MMP10SOCK3" at bounding box center [496, 119] width 410 height 36
paste input "DD3KBQV2N8G"
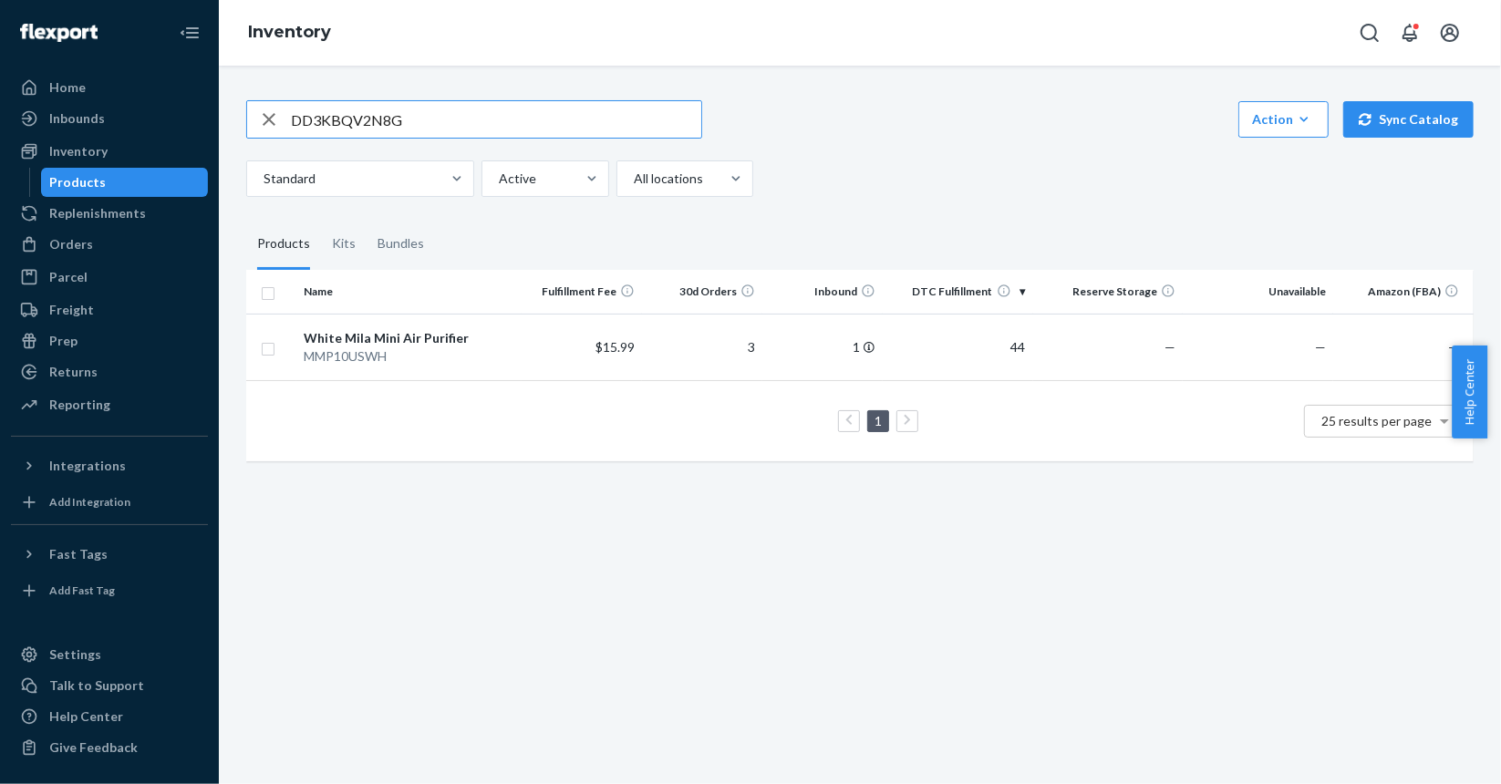
click at [520, 120] on input "DD3KBQV2N8G" at bounding box center [496, 119] width 410 height 36
paste input "A2Q3BLPRHH"
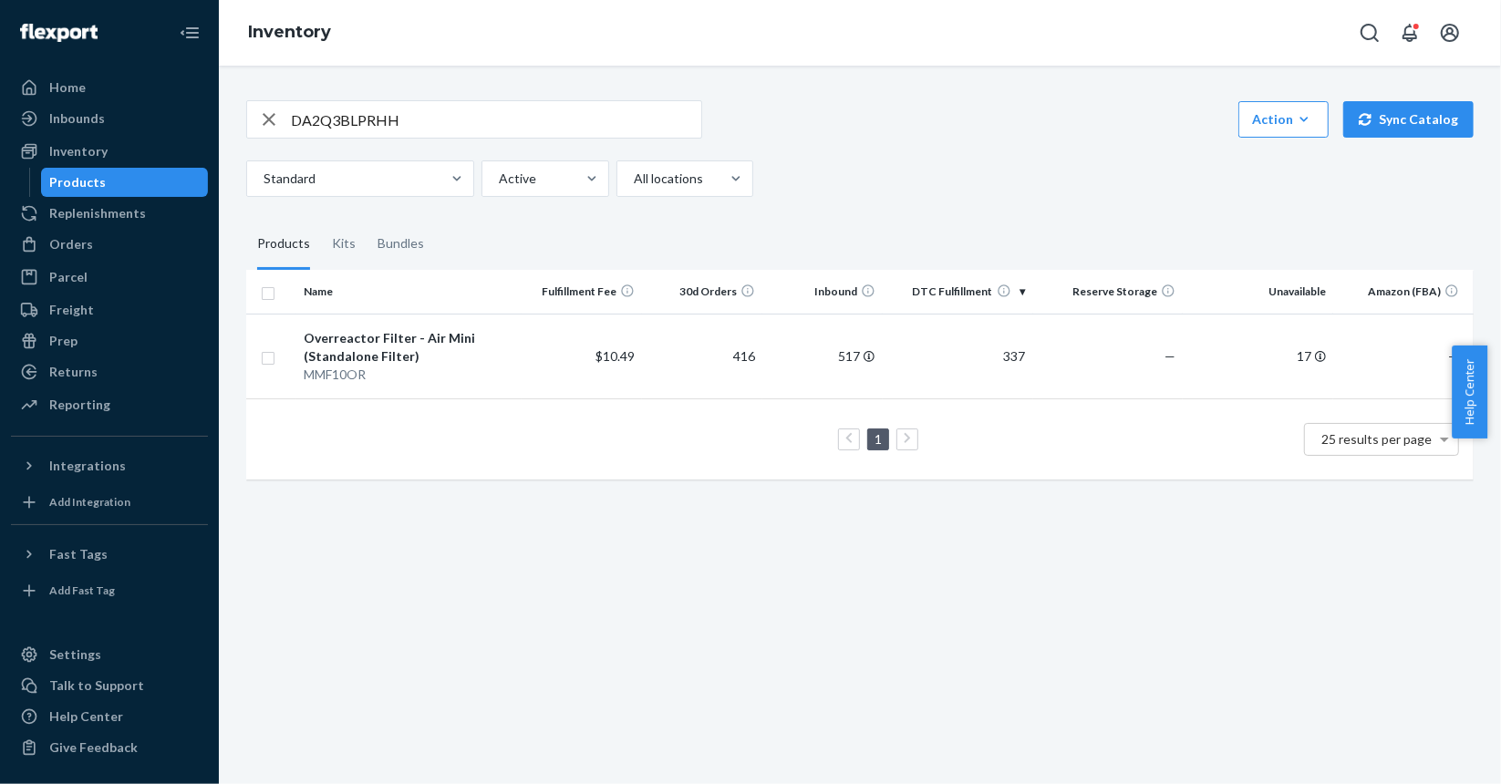
click at [547, 107] on input "DA2Q3BLPRHH" at bounding box center [496, 119] width 410 height 36
paste input "NJL7ZVJ5RE"
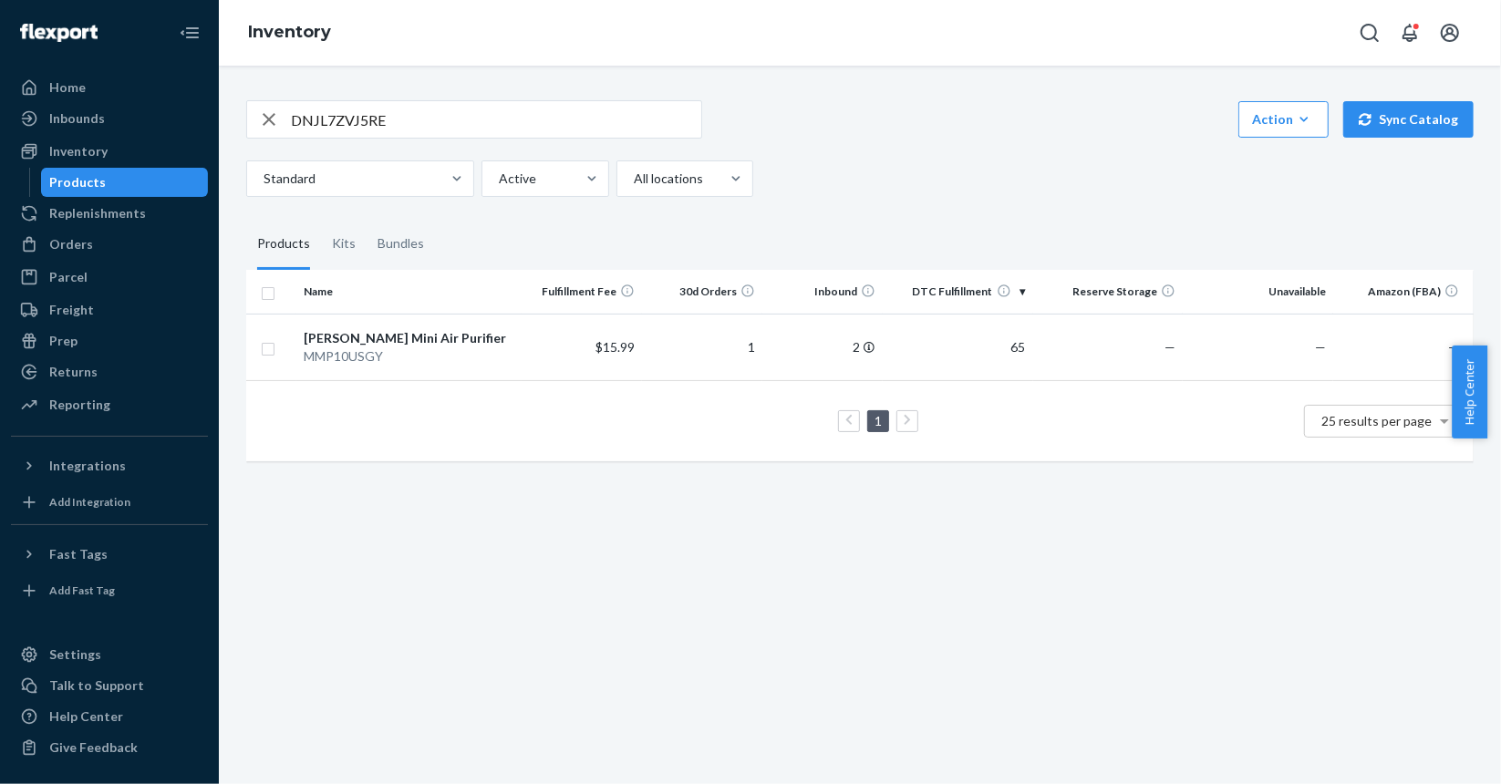
click at [363, 118] on input "DNJL7ZVJ5RE" at bounding box center [496, 119] width 410 height 36
type input "mmp"
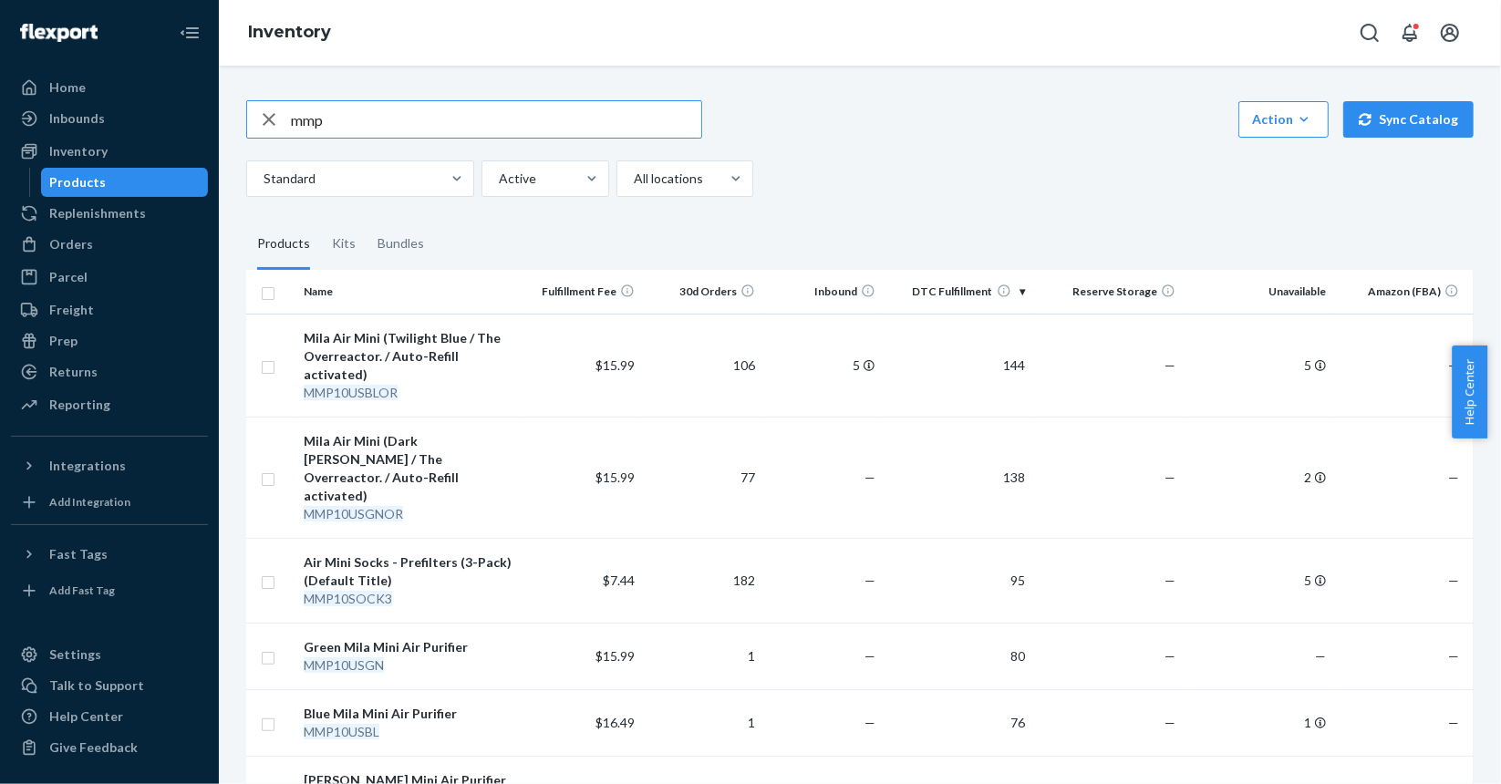
click at [378, 128] on input "mmp" at bounding box center [496, 119] width 410 height 36
click at [387, 122] on input "mmp" at bounding box center [496, 119] width 410 height 36
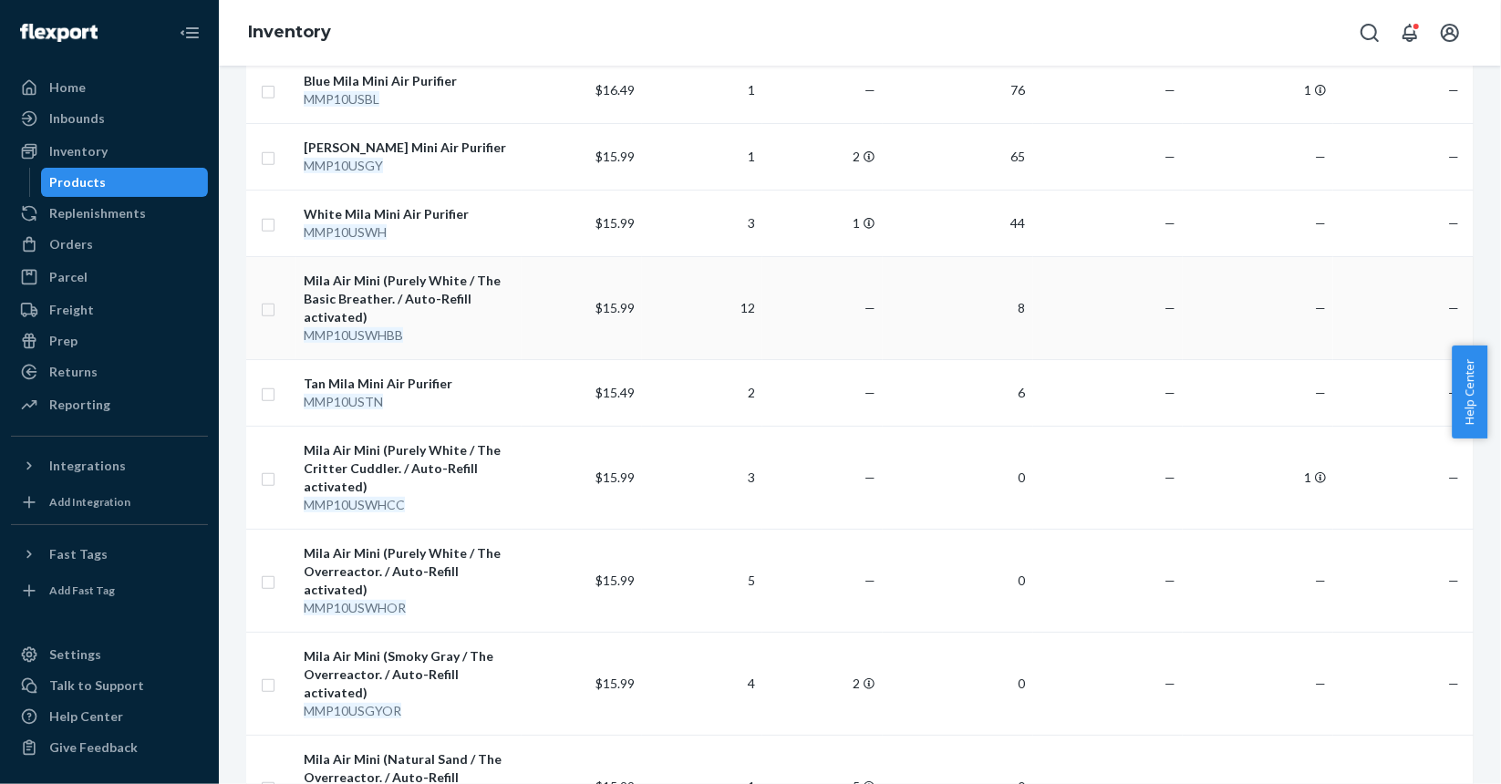
scroll to position [638, 0]
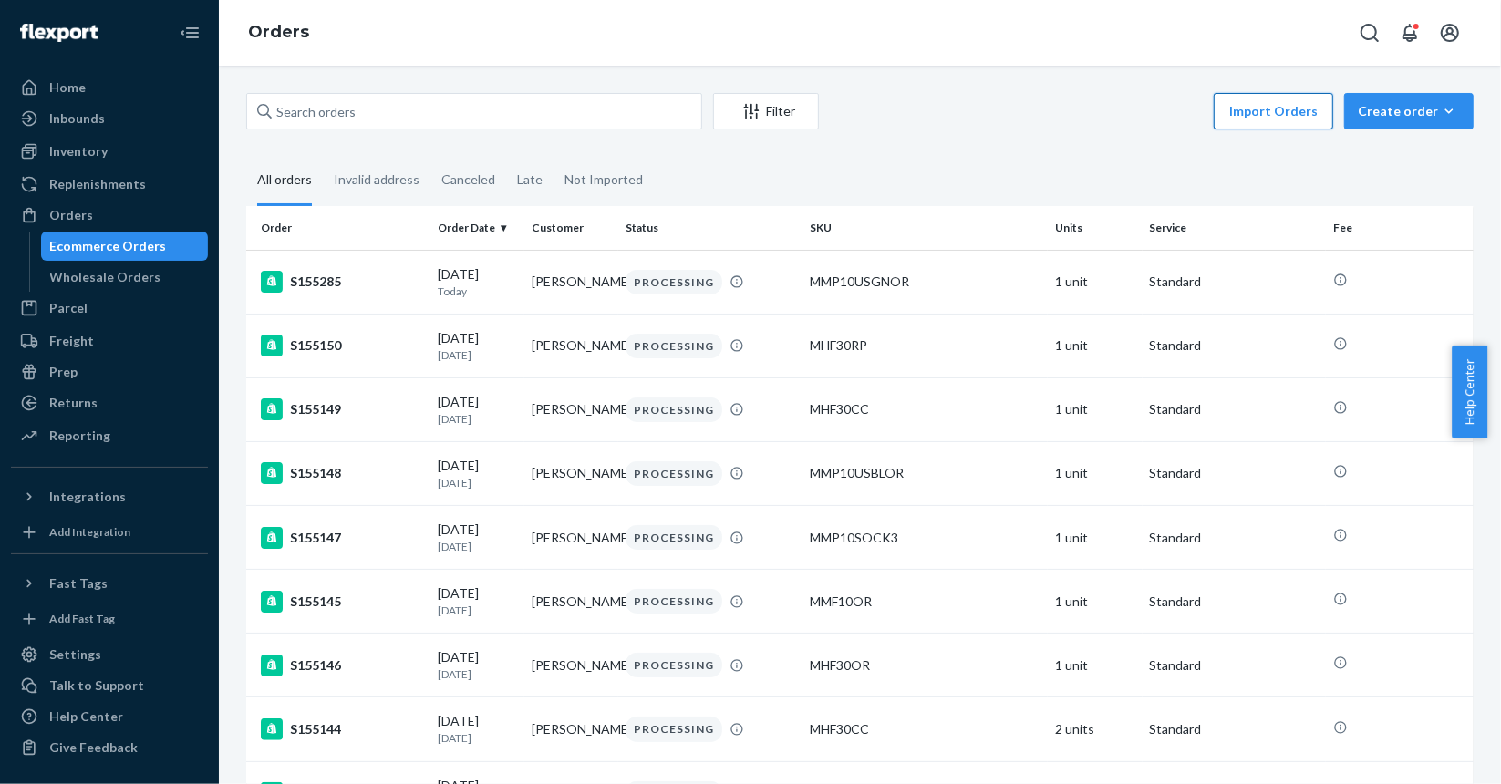
click at [1301, 119] on button "Import Orders" at bounding box center [1273, 111] width 119 height 36
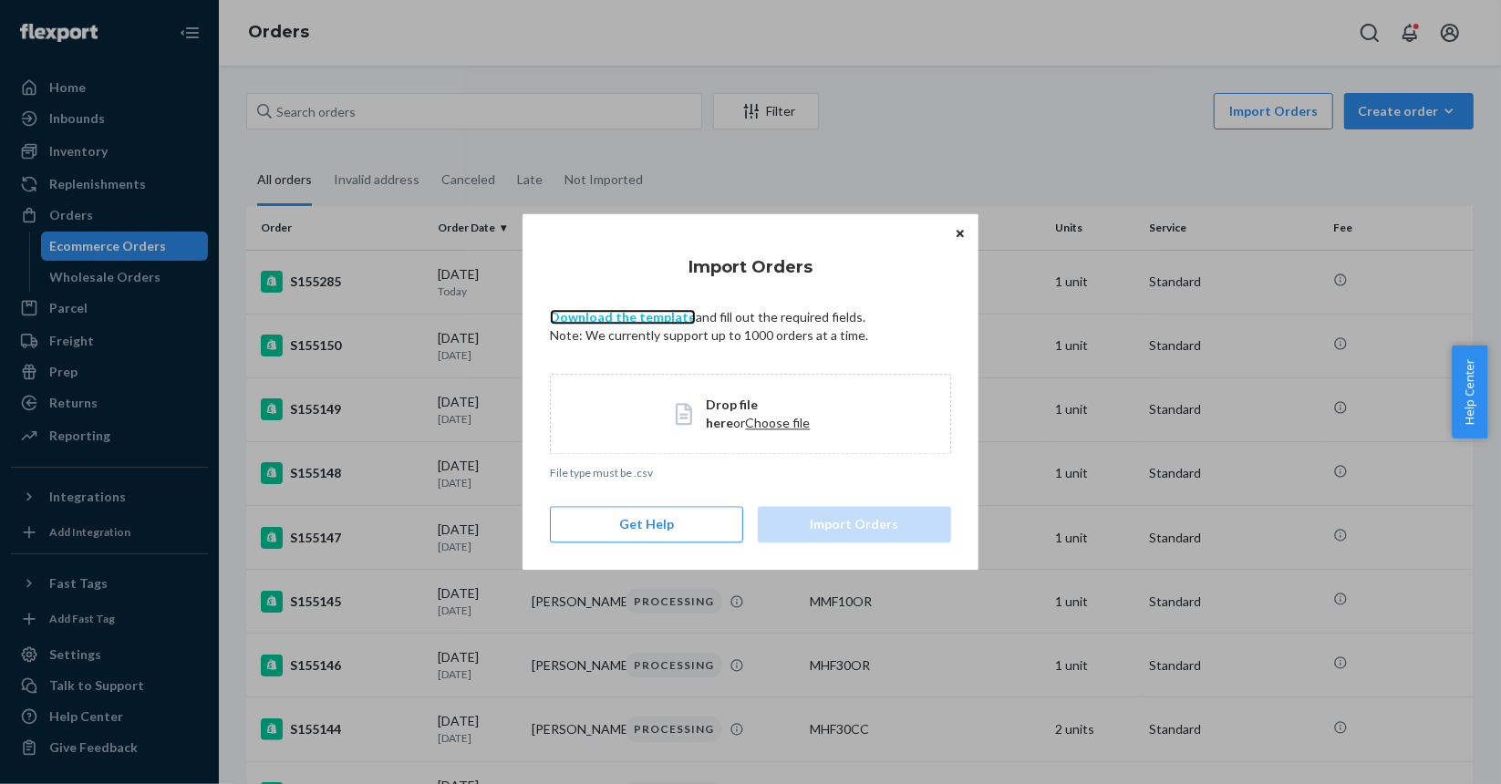
click at [633, 322] on link "Download the template" at bounding box center [623, 317] width 146 height 16
